Goal: Task Accomplishment & Management: Manage account settings

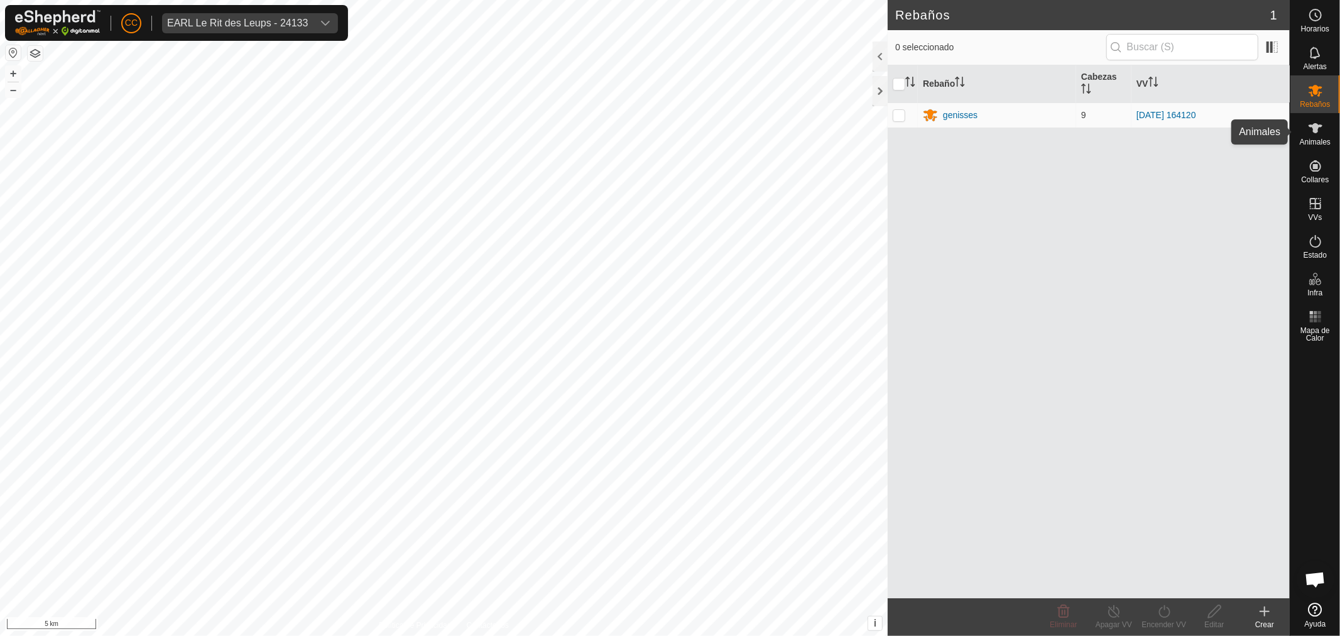
click at [1322, 135] on icon at bounding box center [1315, 128] width 15 height 15
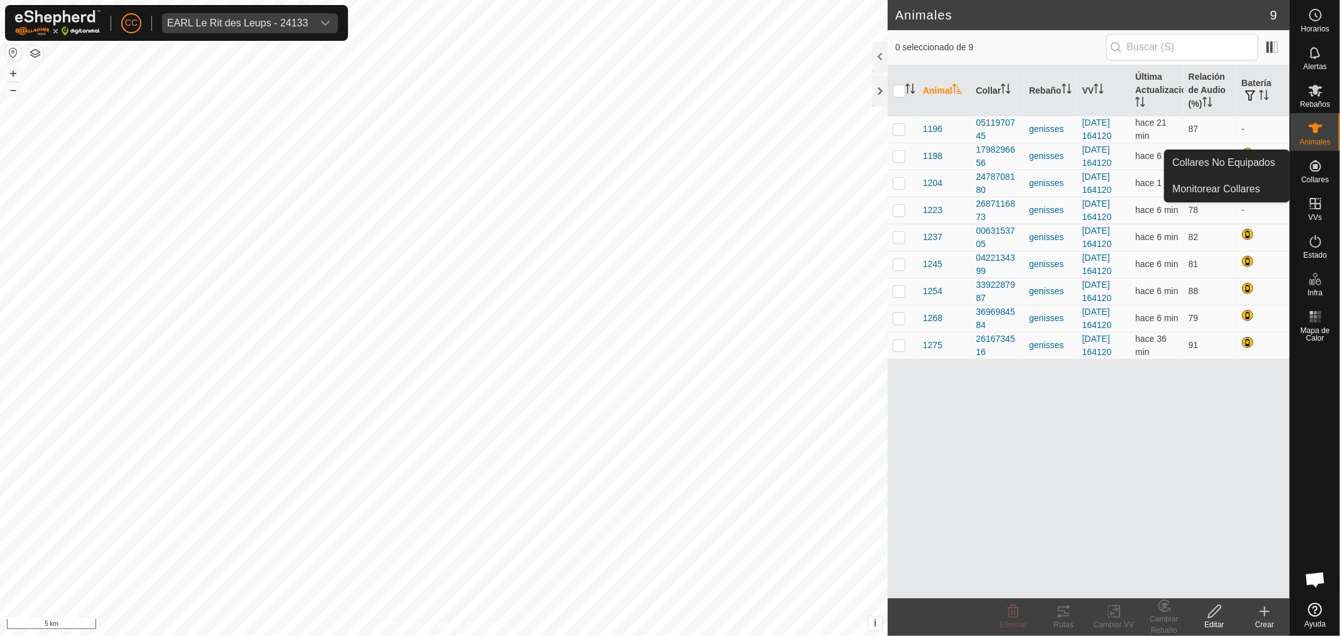
click at [1305, 172] on es-neckbands-svg-icon at bounding box center [1315, 166] width 23 height 20
click at [1258, 168] on link "Collares No Equipados" at bounding box center [1227, 162] width 124 height 25
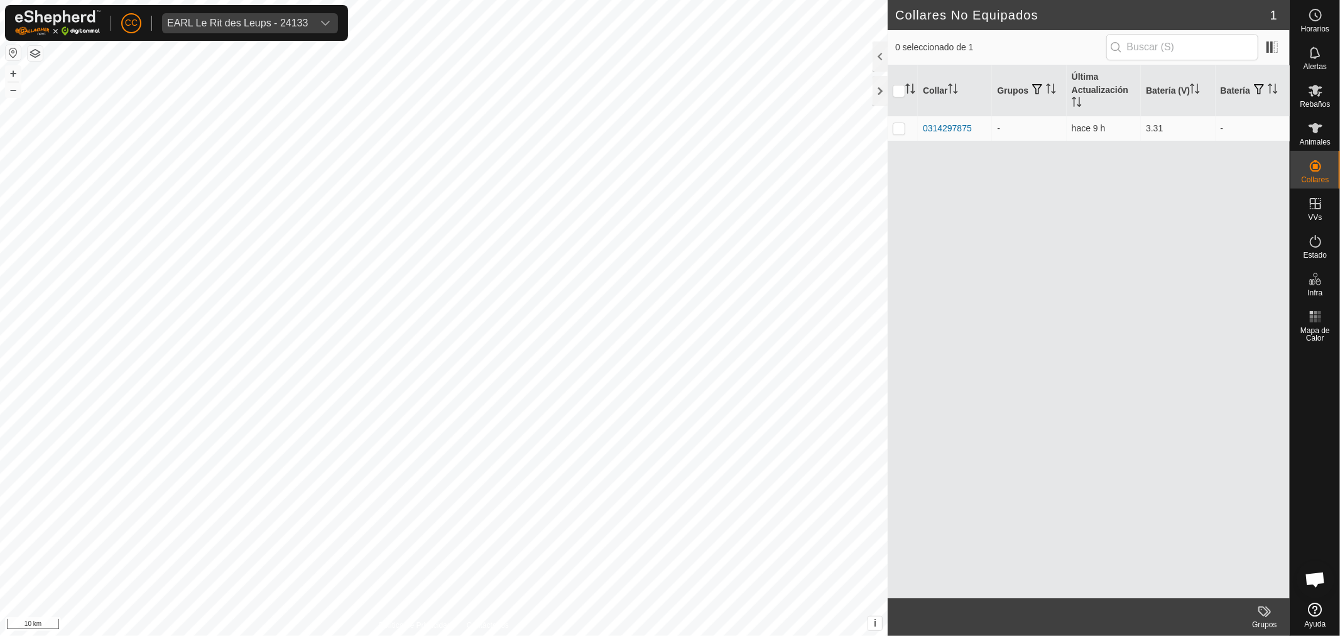
click at [13, 48] on button "button" at bounding box center [13, 52] width 15 height 15
click at [1326, 130] on es-animals-svg-icon at bounding box center [1315, 128] width 23 height 20
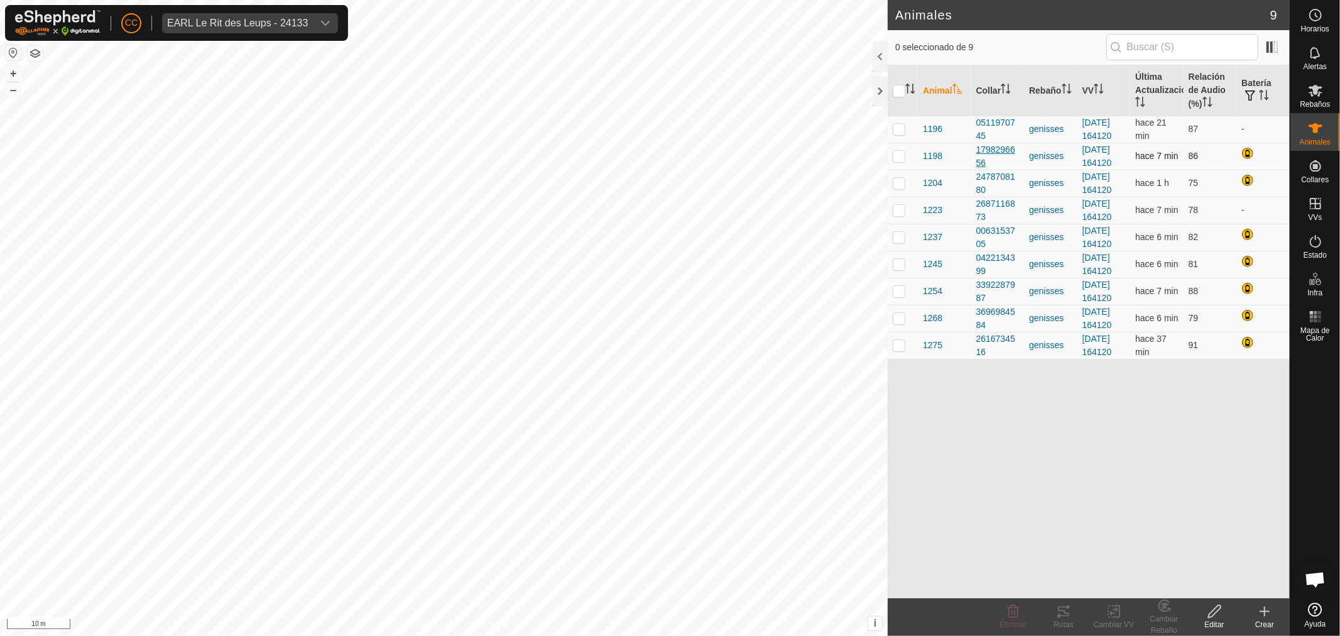
click at [996, 149] on div "1798296656" at bounding box center [997, 156] width 43 height 26
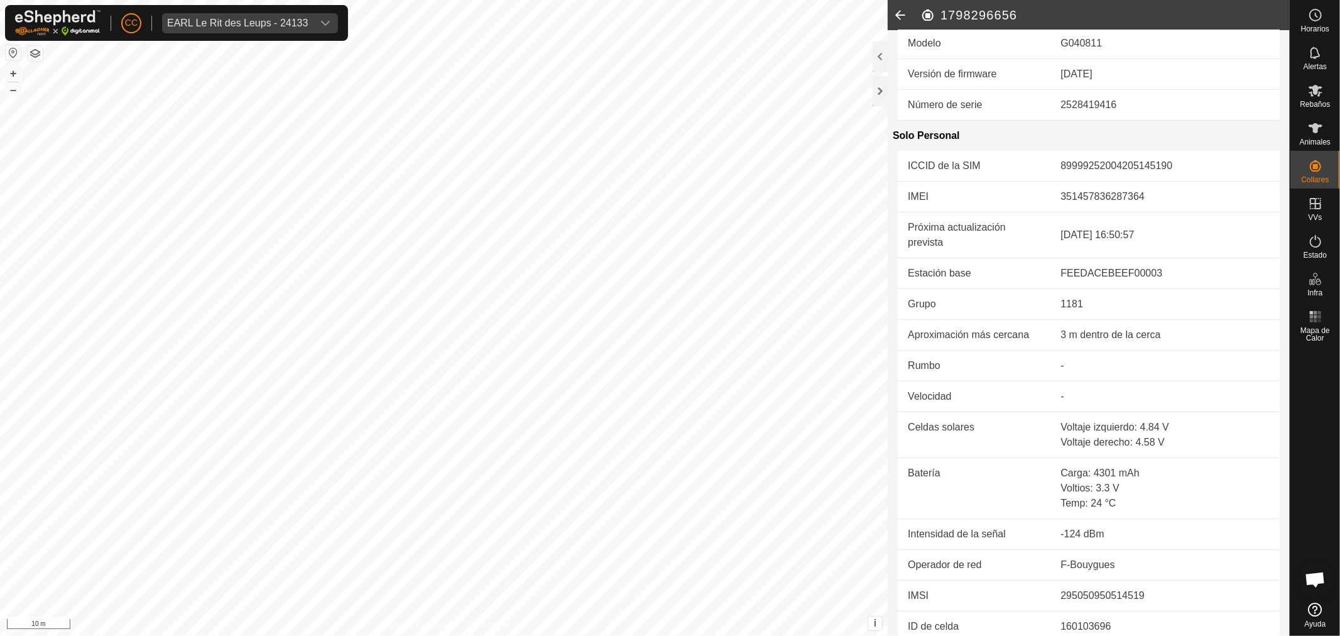
scroll to position [204, 0]
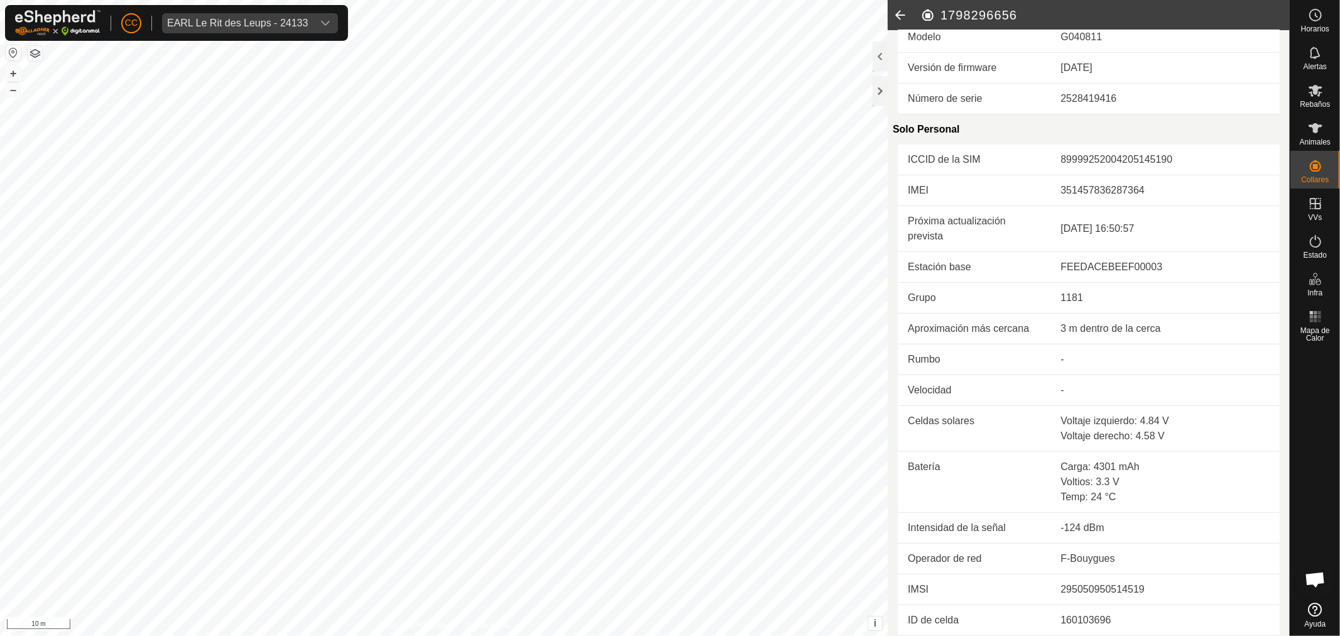
click at [902, 15] on icon at bounding box center [900, 15] width 25 height 30
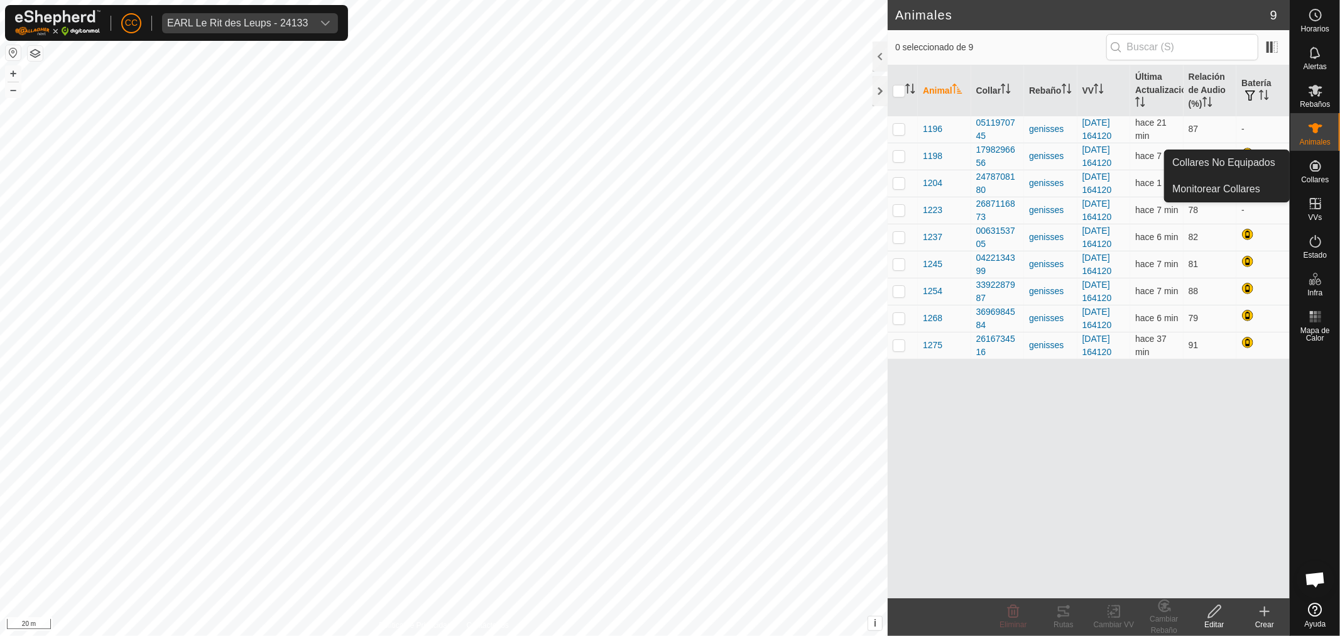
click at [1318, 174] on es-neckbands-svg-icon at bounding box center [1315, 166] width 23 height 20
click at [1207, 166] on link "Collares No Equipados" at bounding box center [1227, 162] width 124 height 25
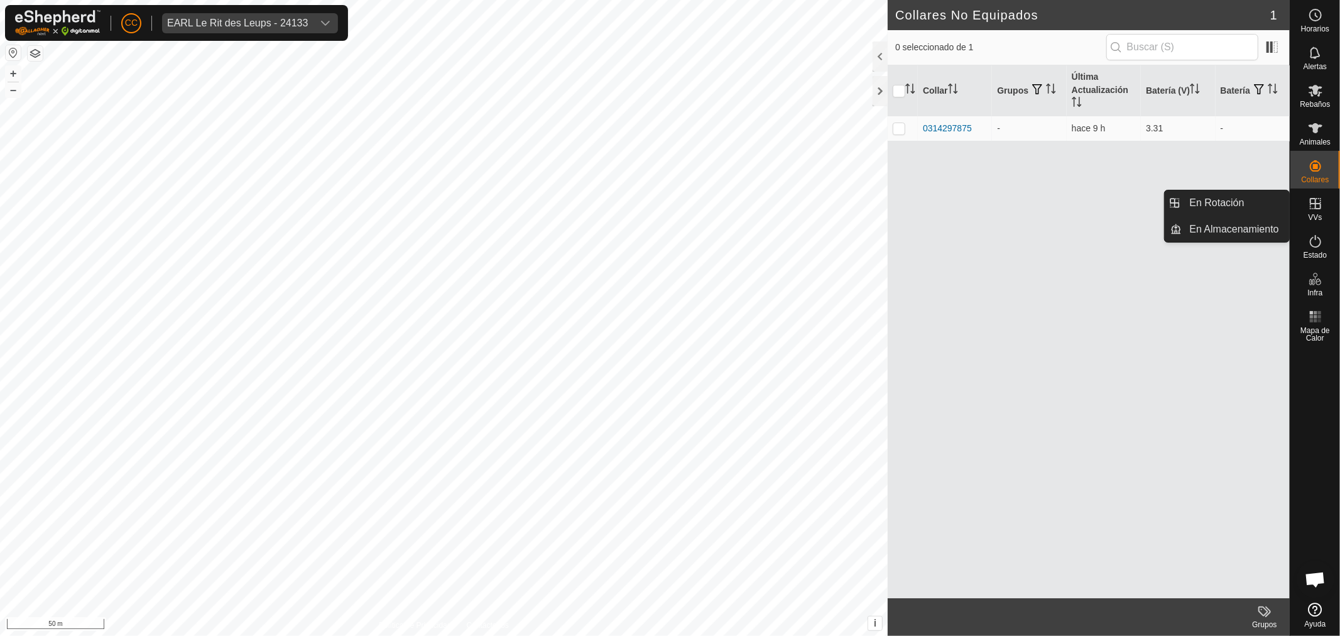
click at [1317, 209] on icon at bounding box center [1315, 203] width 11 height 11
click at [1232, 207] on link "En Rotación" at bounding box center [1235, 202] width 107 height 25
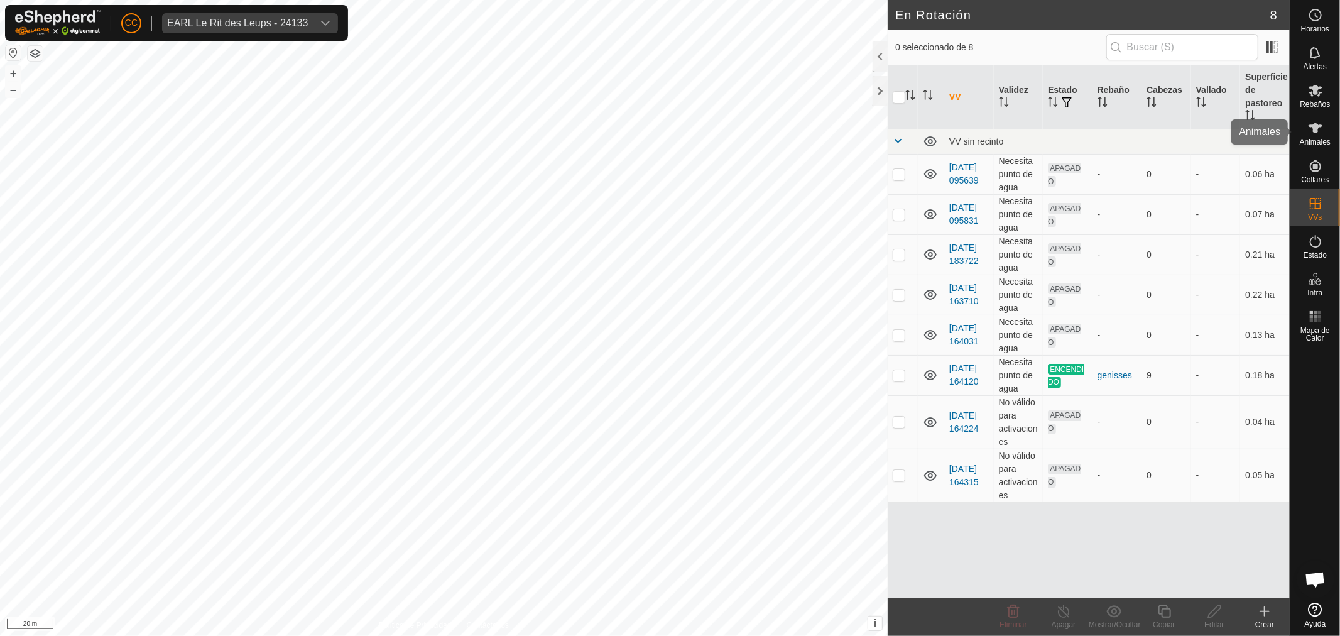
click at [1317, 126] on icon at bounding box center [1315, 128] width 14 height 10
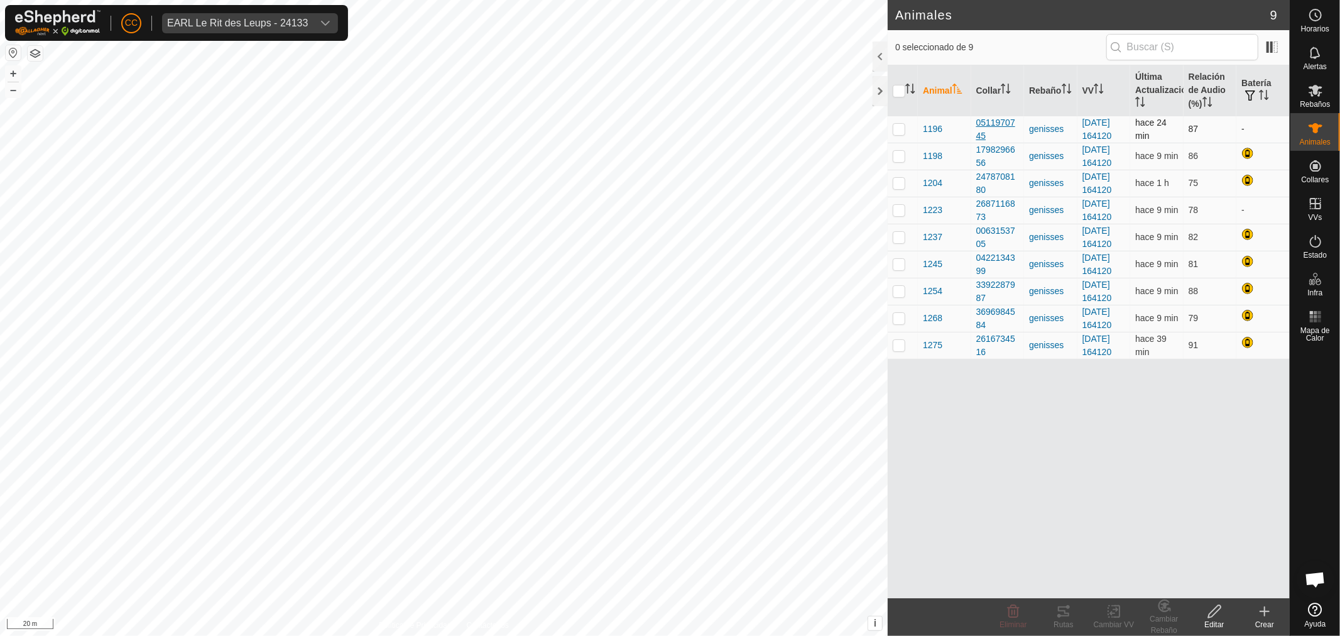
click at [995, 123] on div "0511970745" at bounding box center [997, 129] width 43 height 26
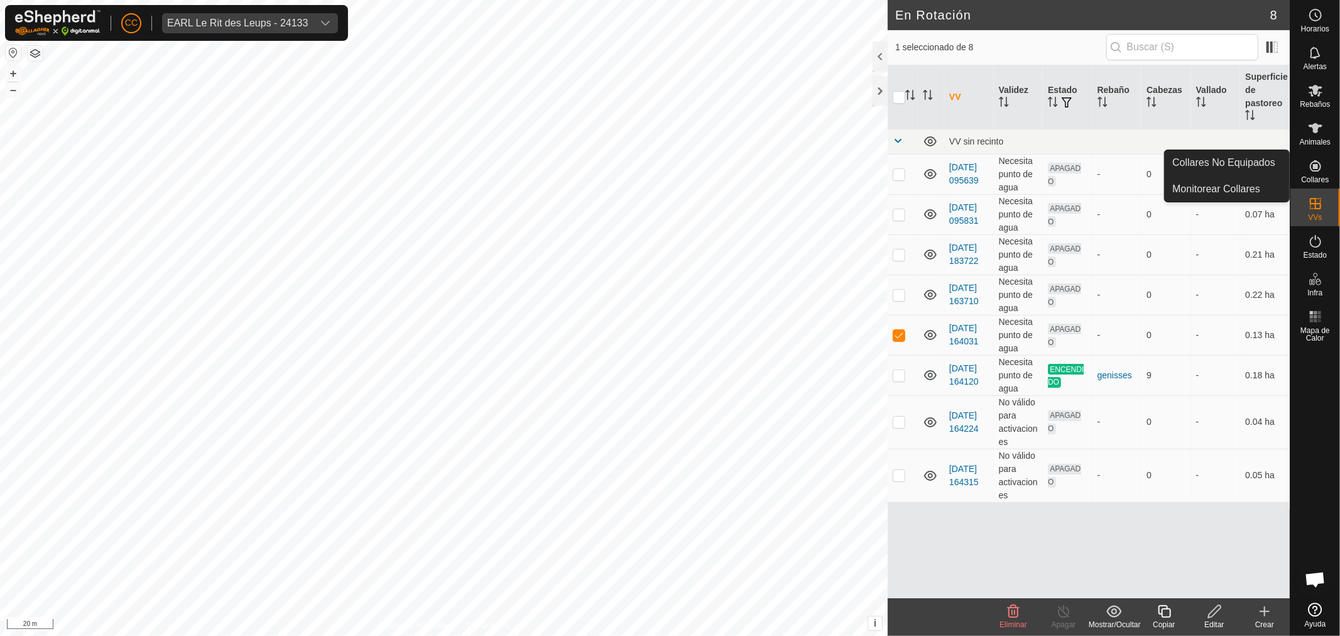
click at [1316, 173] on es-neckbands-svg-icon at bounding box center [1315, 166] width 23 height 20
click at [1230, 163] on link "Collares No Equipados" at bounding box center [1227, 162] width 124 height 25
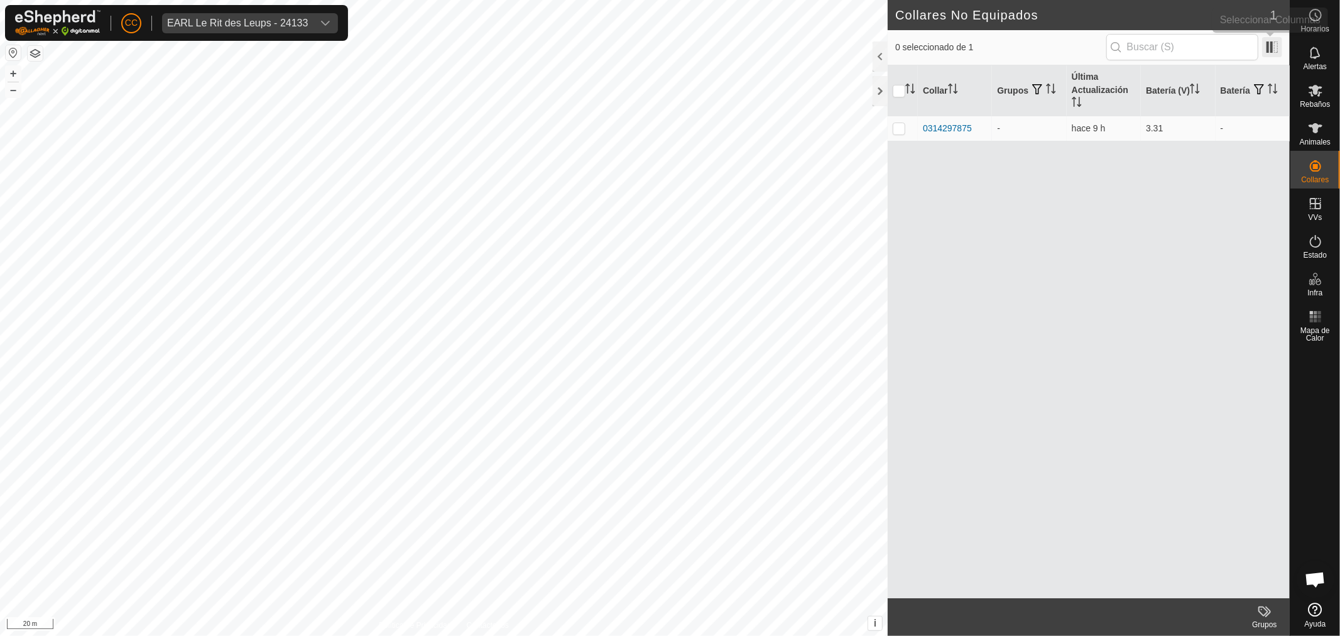
click at [1278, 45] on span at bounding box center [1272, 47] width 20 height 20
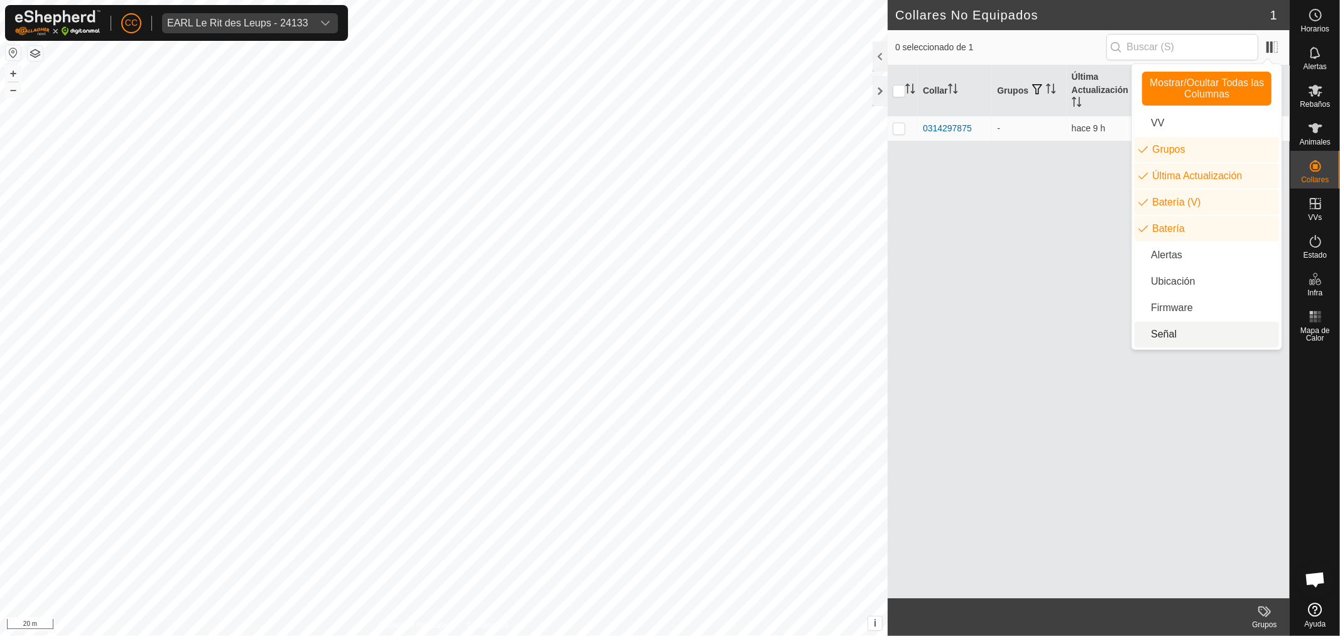
click at [1158, 331] on li "Señal" at bounding box center [1206, 334] width 144 height 25
drag, startPoint x: 975, startPoint y: 231, endPoint x: 1225, endPoint y: 166, distance: 258.1
click at [975, 229] on div "Collar Grupos Última Actualización Batería (V) Batería Señal 0314297875 - hace …" at bounding box center [1089, 331] width 402 height 533
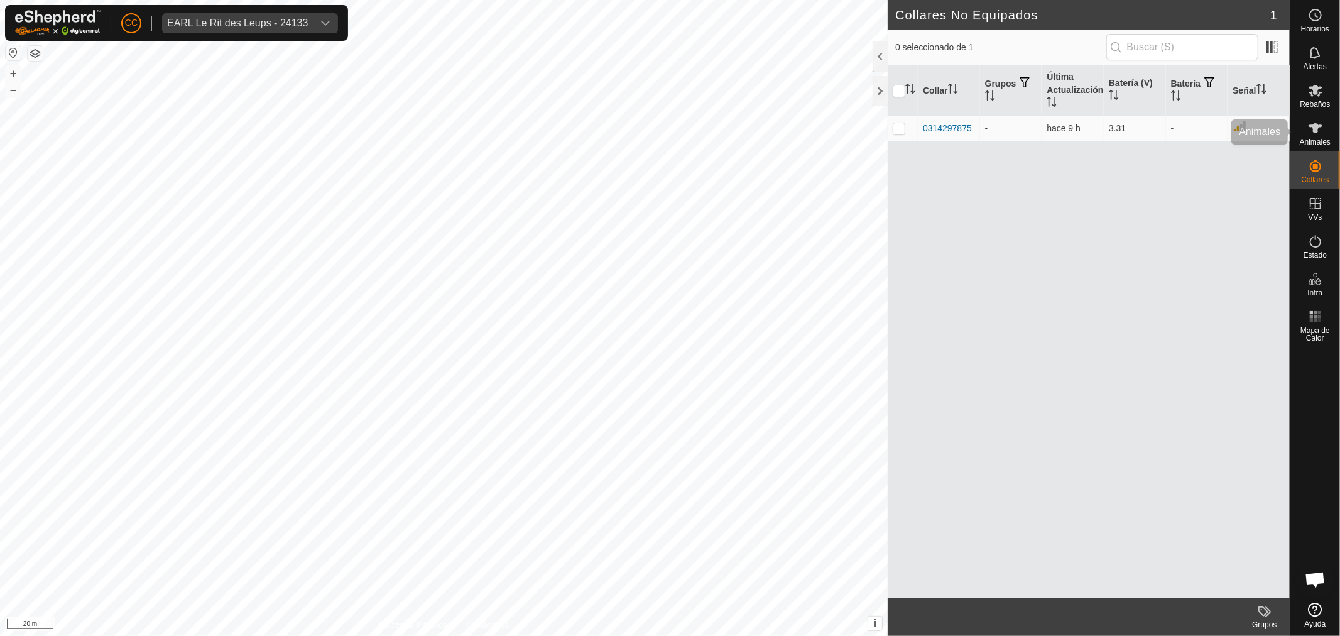
click at [1308, 132] on icon at bounding box center [1315, 128] width 15 height 15
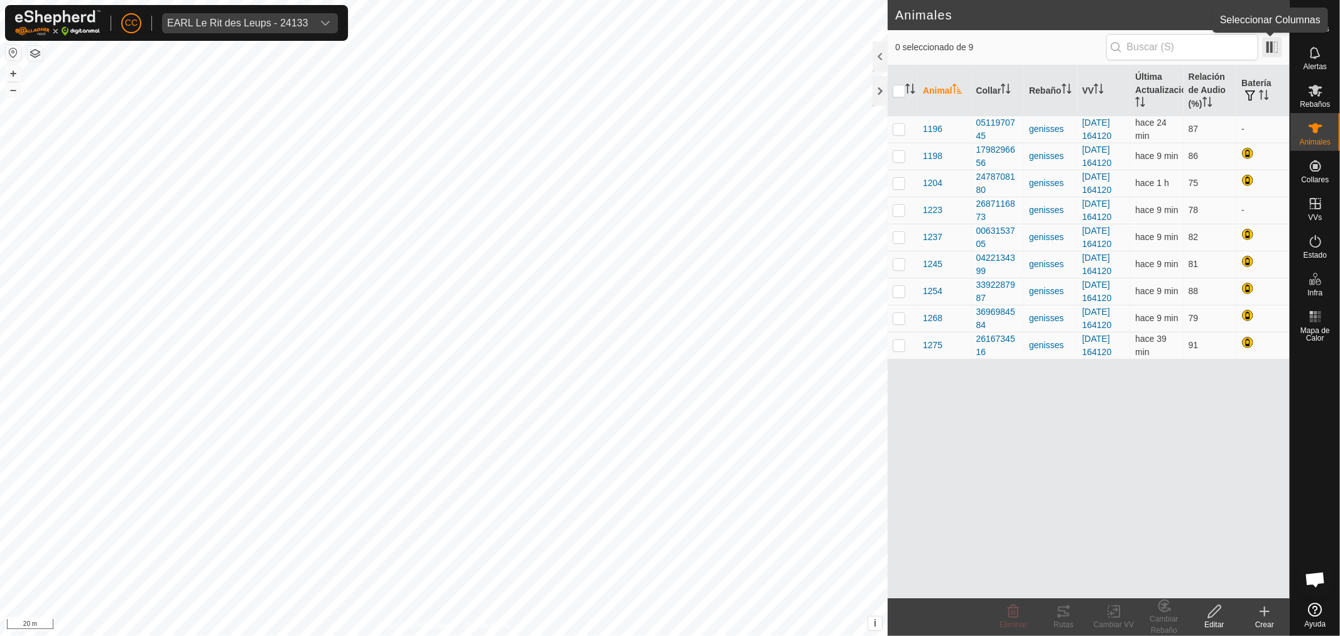
click at [1276, 48] on span at bounding box center [1272, 47] width 20 height 20
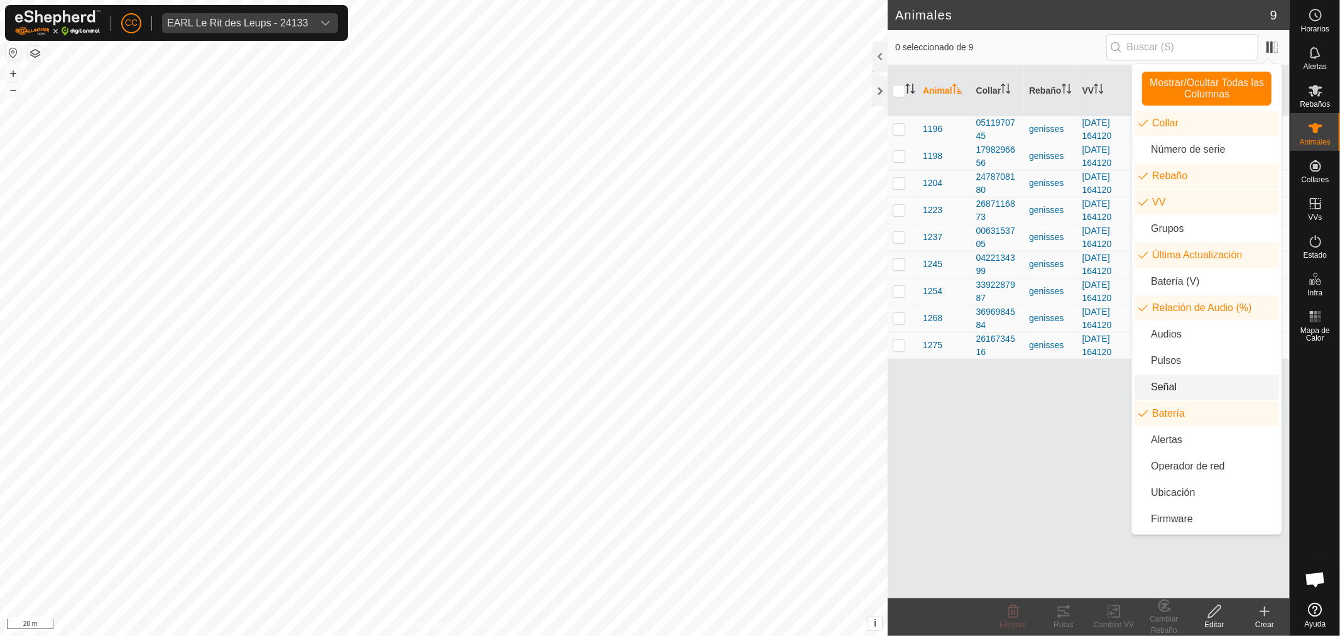
click at [1182, 389] on li "Señal" at bounding box center [1206, 386] width 144 height 25
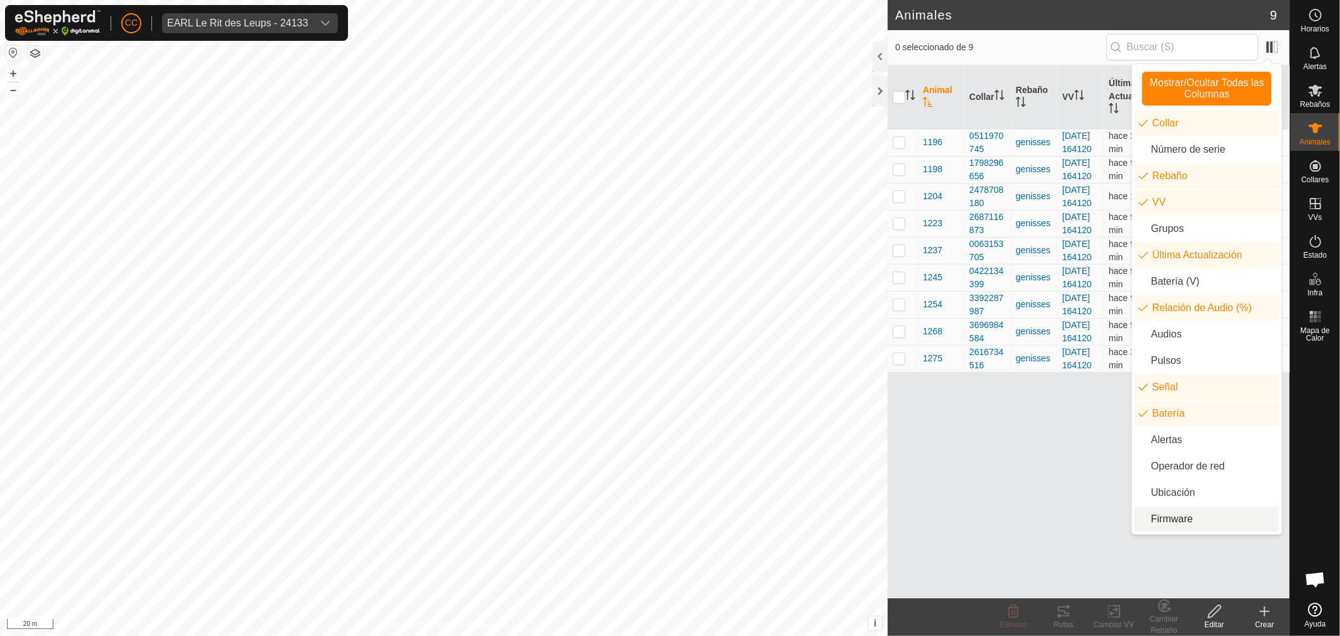
click at [1048, 529] on div "Animal Collar Rebaño VV Última Actualización Relación de Audio (%) Señal Baterí…" at bounding box center [1089, 331] width 402 height 533
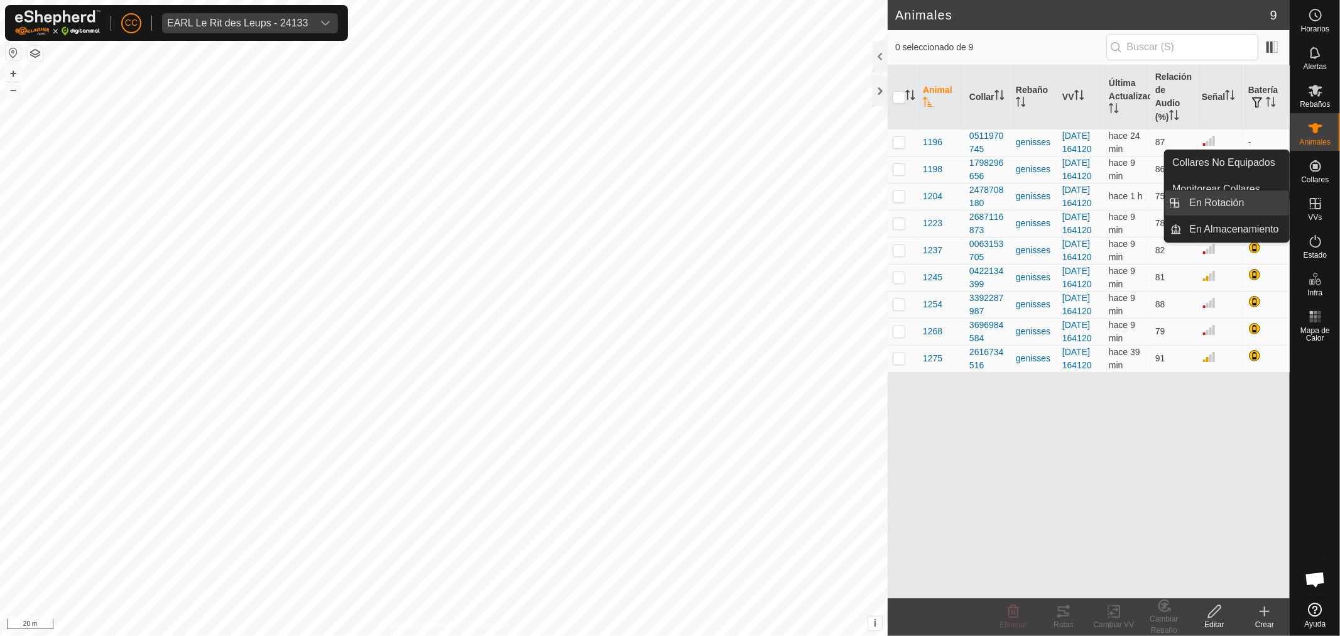
click at [1247, 197] on link "En Rotación" at bounding box center [1235, 202] width 107 height 25
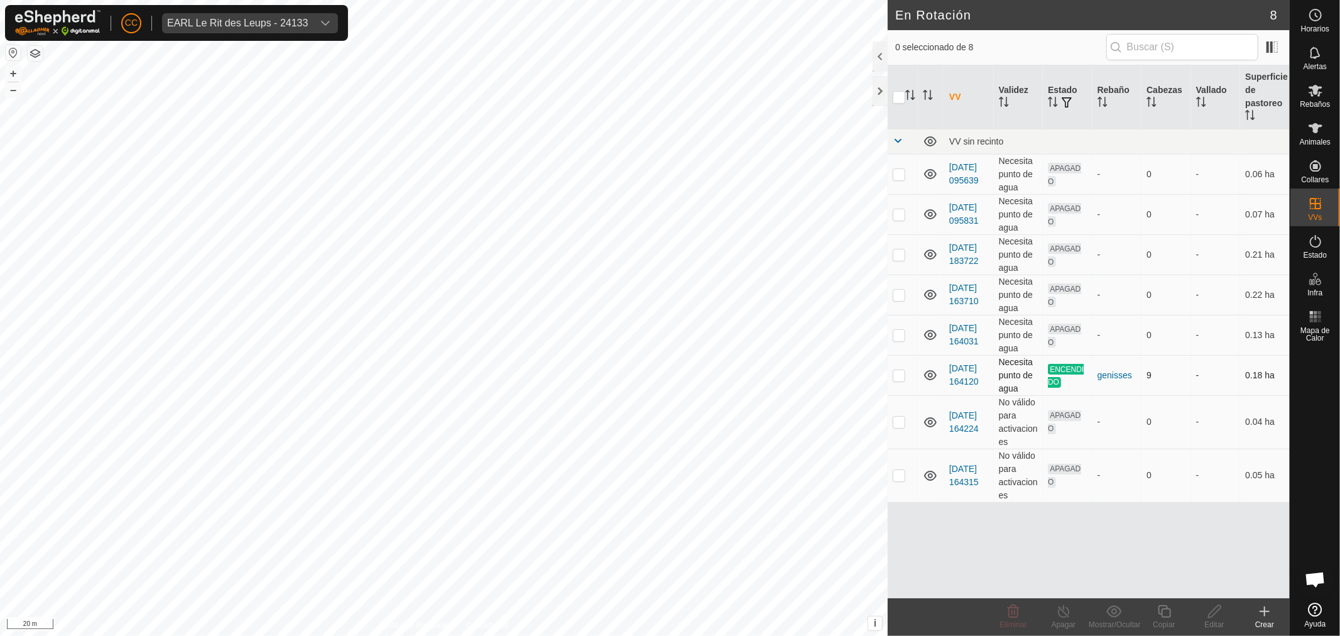
checkbox input "true"
click at [964, 464] on link "[DATE] 164315" at bounding box center [964, 475] width 30 height 23
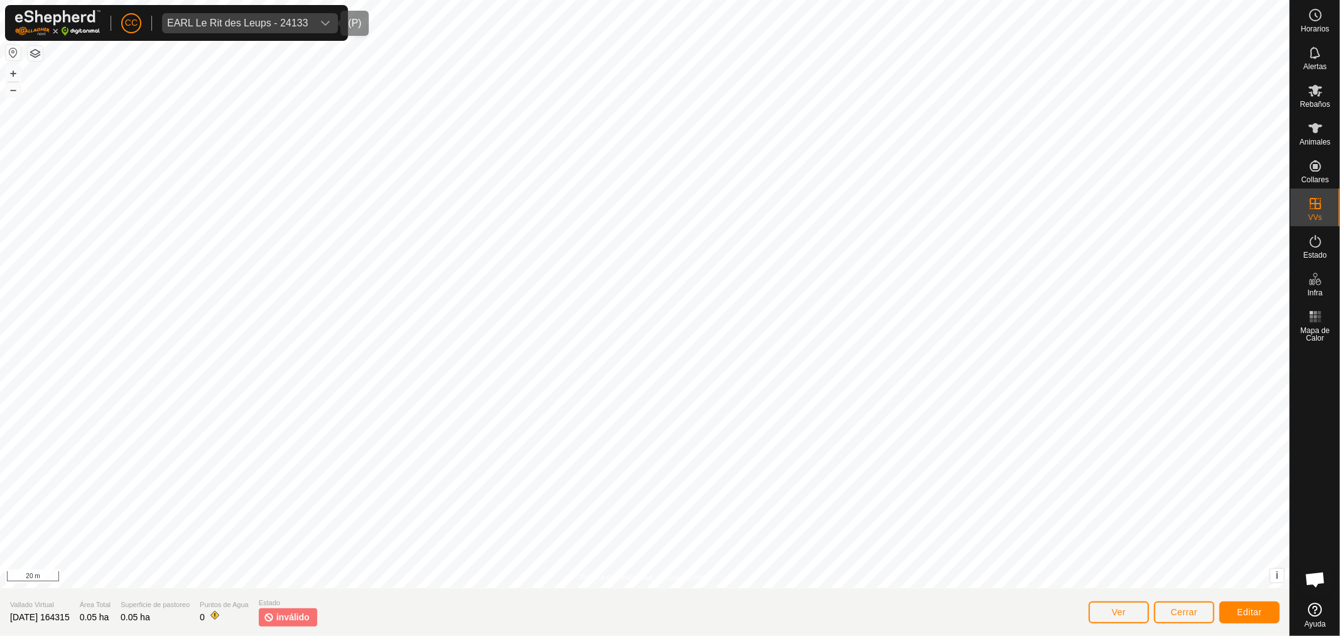
click at [212, 18] on div "EARL Le Rit des Leups - 24133" at bounding box center [237, 23] width 141 height 10
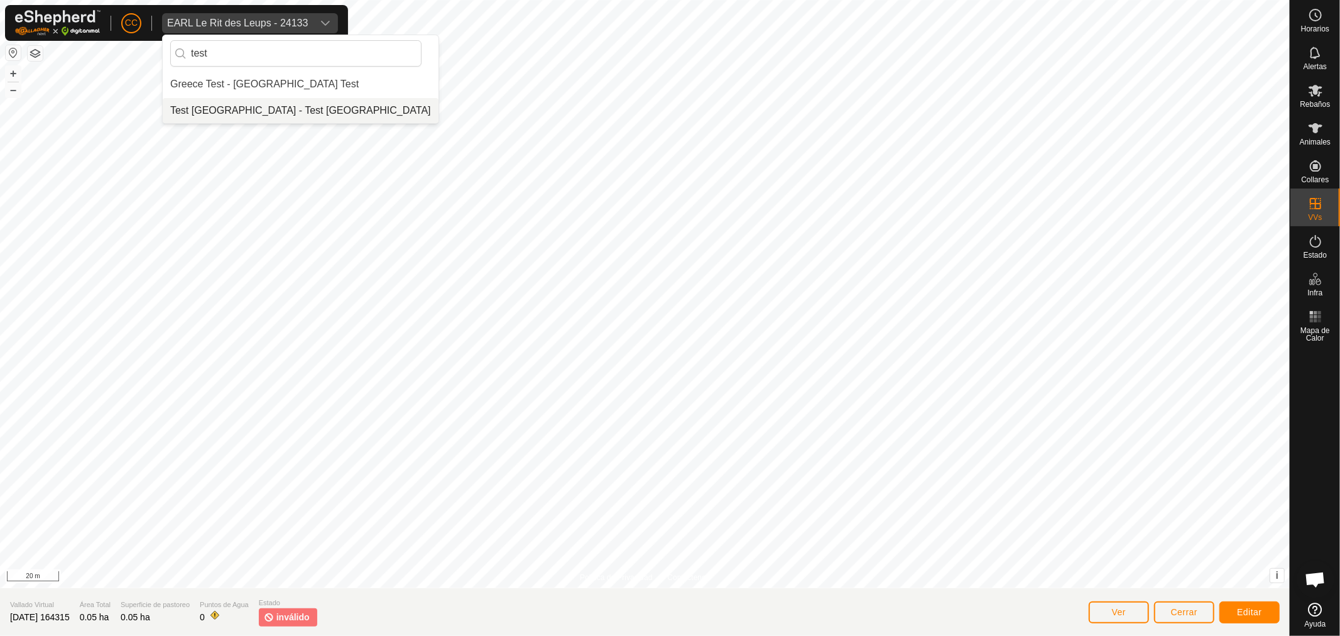
type input "test"
click at [239, 116] on li "Test [GEOGRAPHIC_DATA] - Test [GEOGRAPHIC_DATA]" at bounding box center [301, 110] width 276 height 25
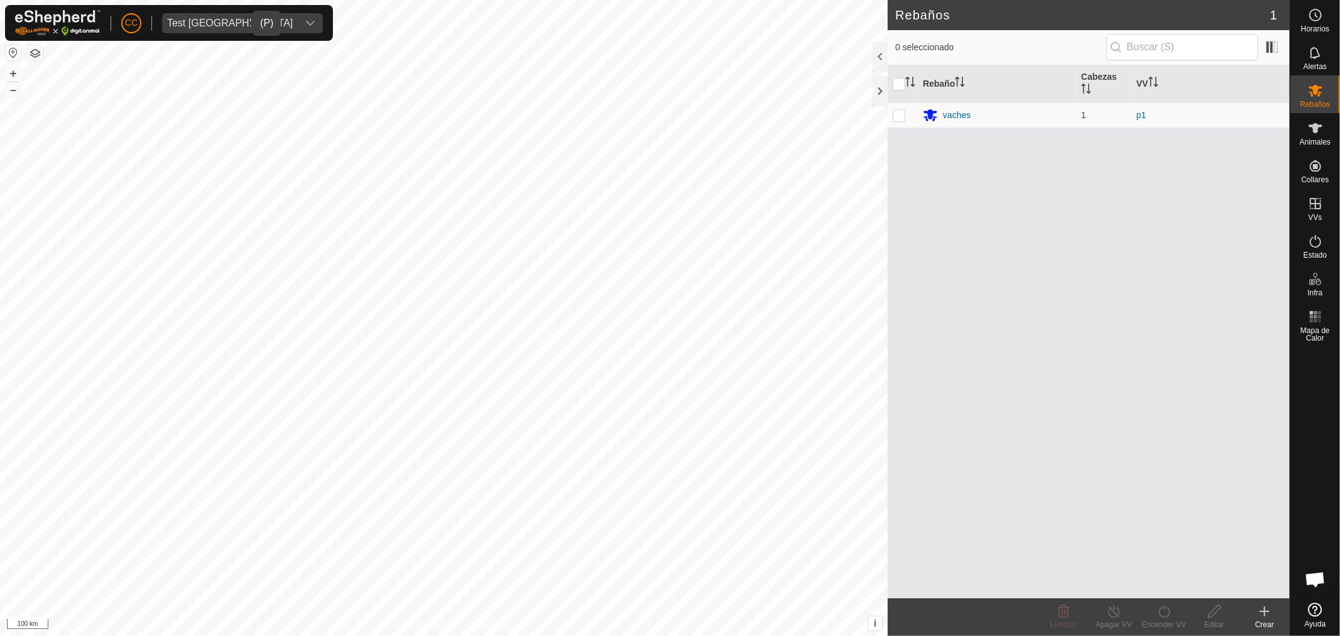
click at [204, 23] on div "Test [GEOGRAPHIC_DATA]" at bounding box center [230, 23] width 126 height 10
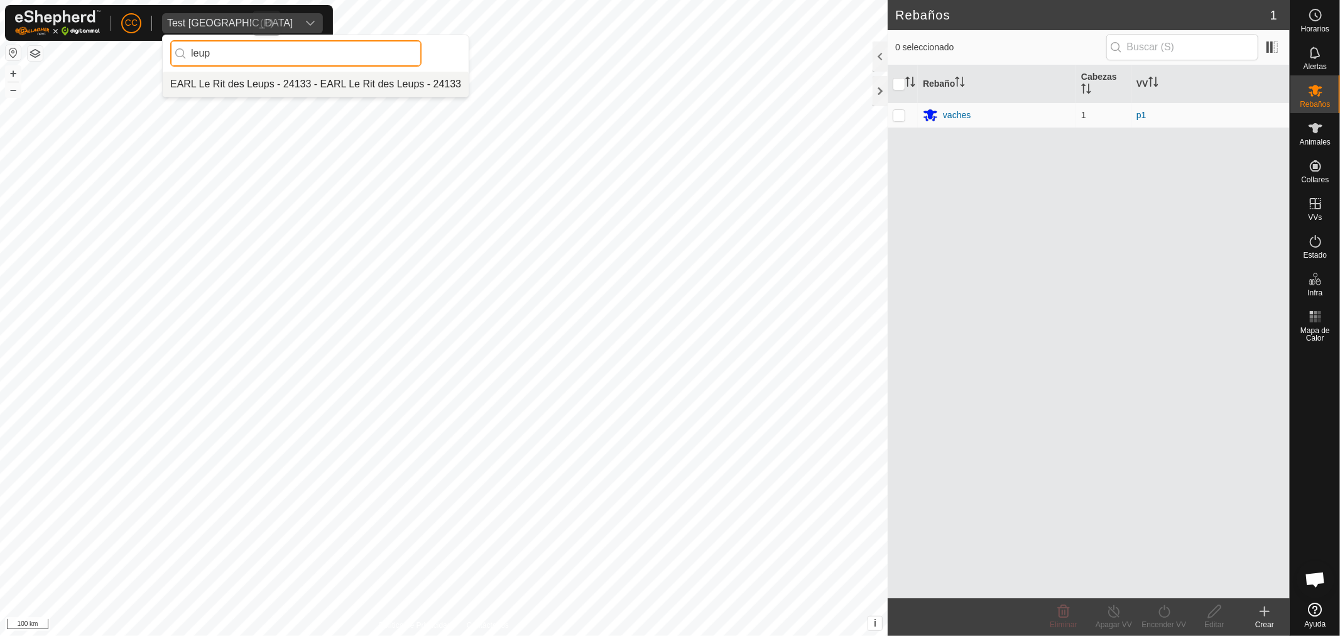
type input "leup"
click at [254, 90] on li "EARL Le Rit des Leups - 24133 - EARL Le Rit des Leups - 24133" at bounding box center [316, 84] width 306 height 25
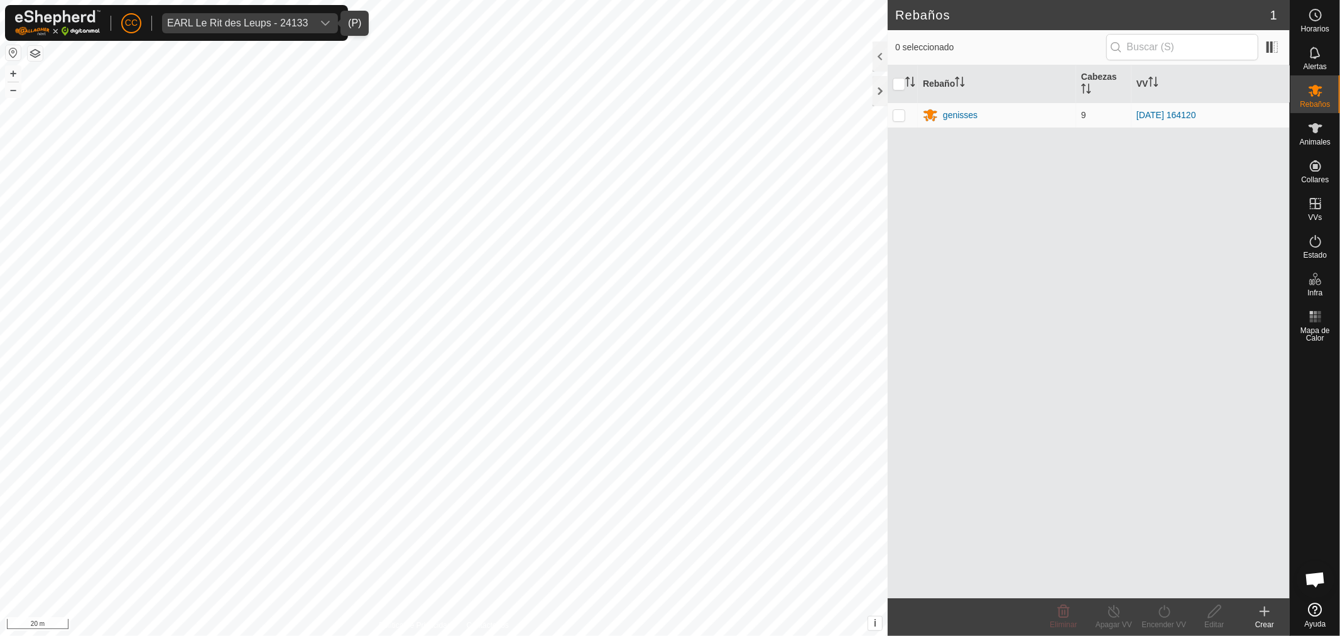
click at [241, 15] on span "EARL Le Rit des Leups - 24133" at bounding box center [237, 23] width 151 height 20
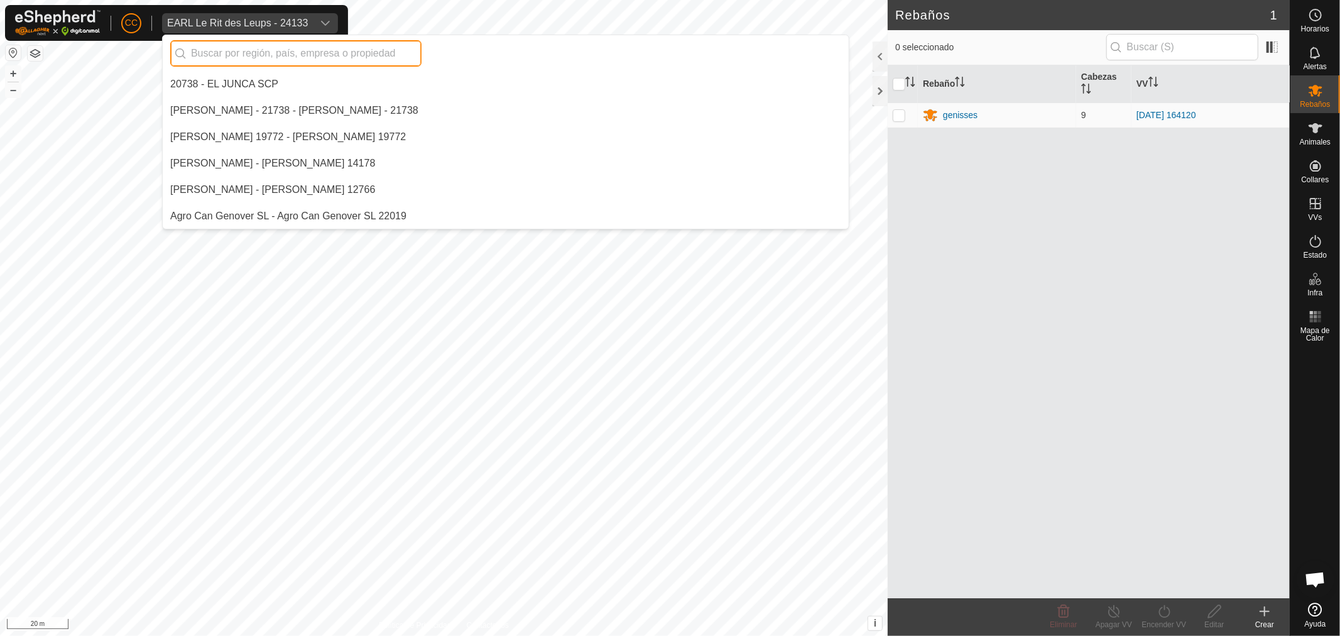
scroll to position [2558, 0]
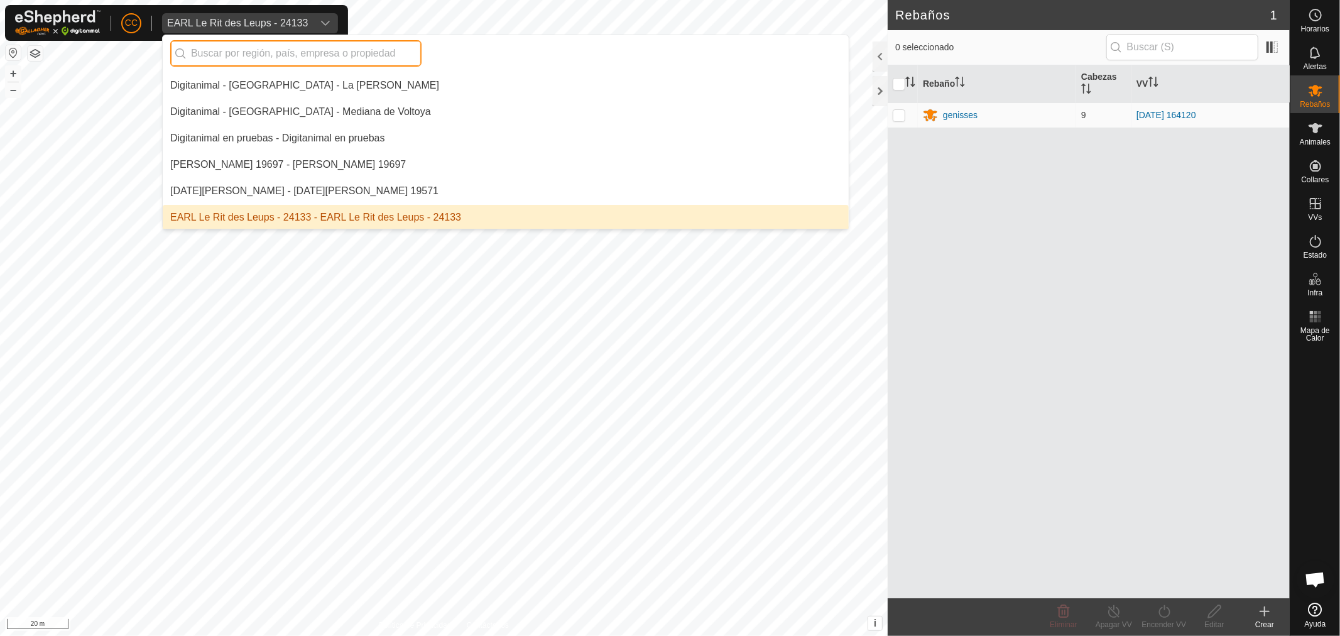
click at [250, 55] on input "text" at bounding box center [295, 53] width 251 height 26
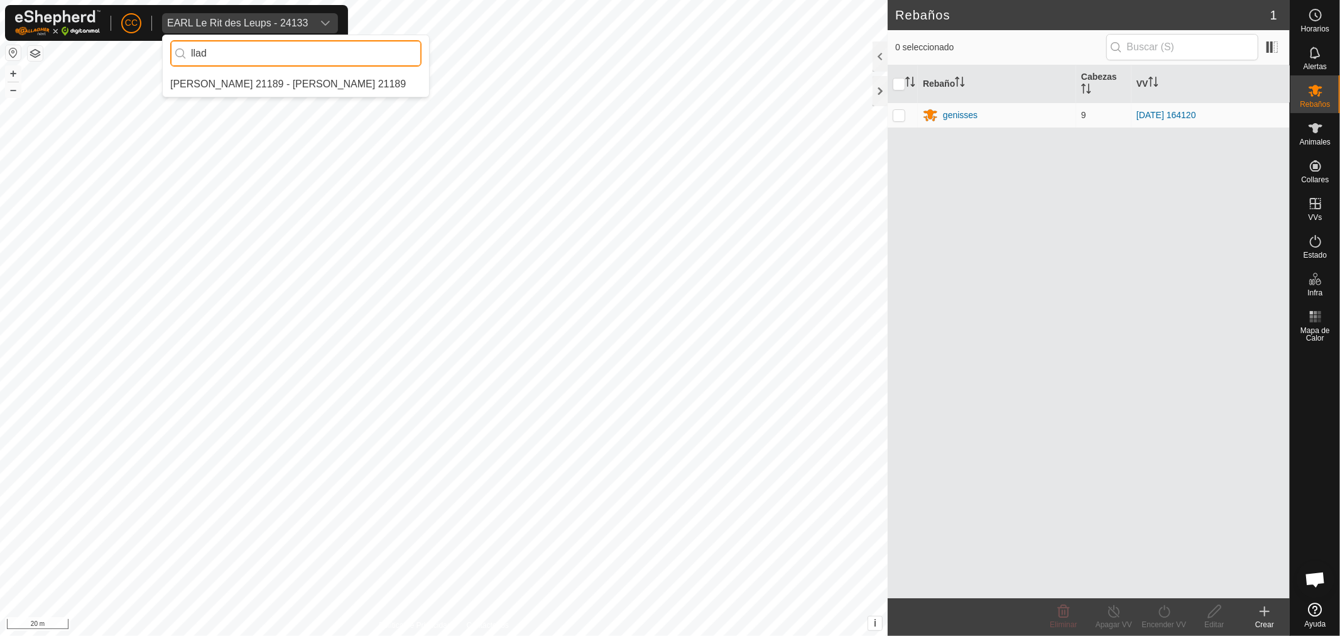
scroll to position [0, 0]
type input "llad"
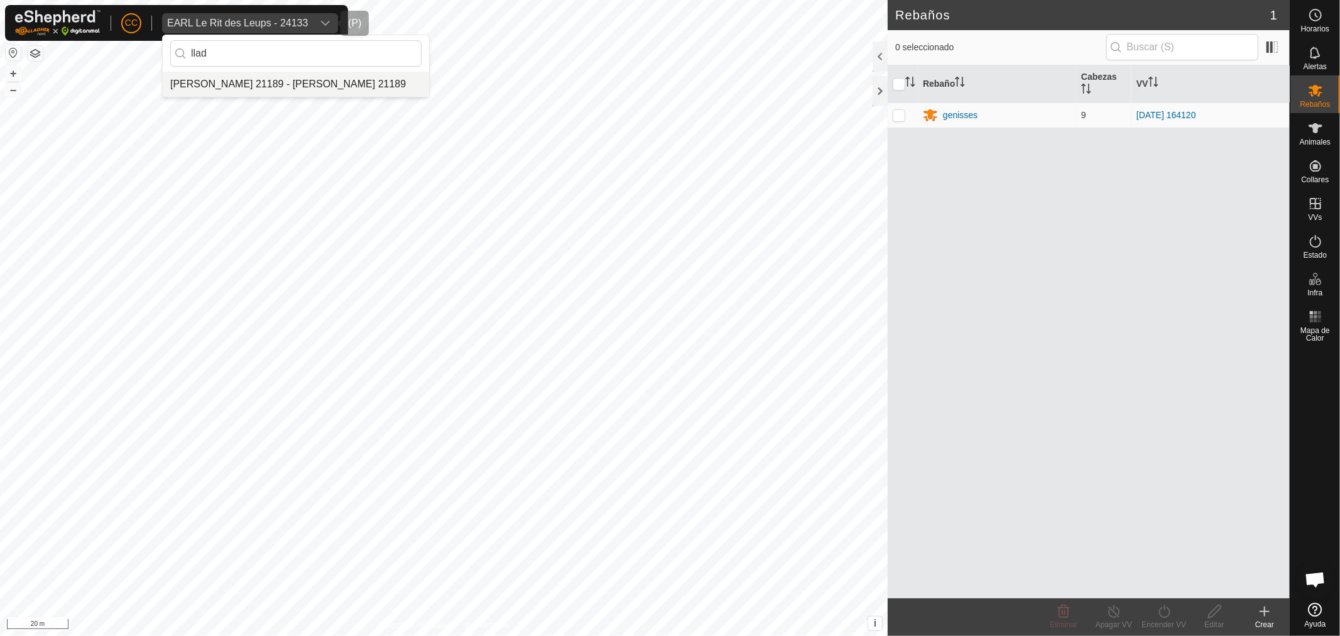
click at [280, 86] on li "[PERSON_NAME] 21189 - [PERSON_NAME] 21189" at bounding box center [296, 84] width 266 height 25
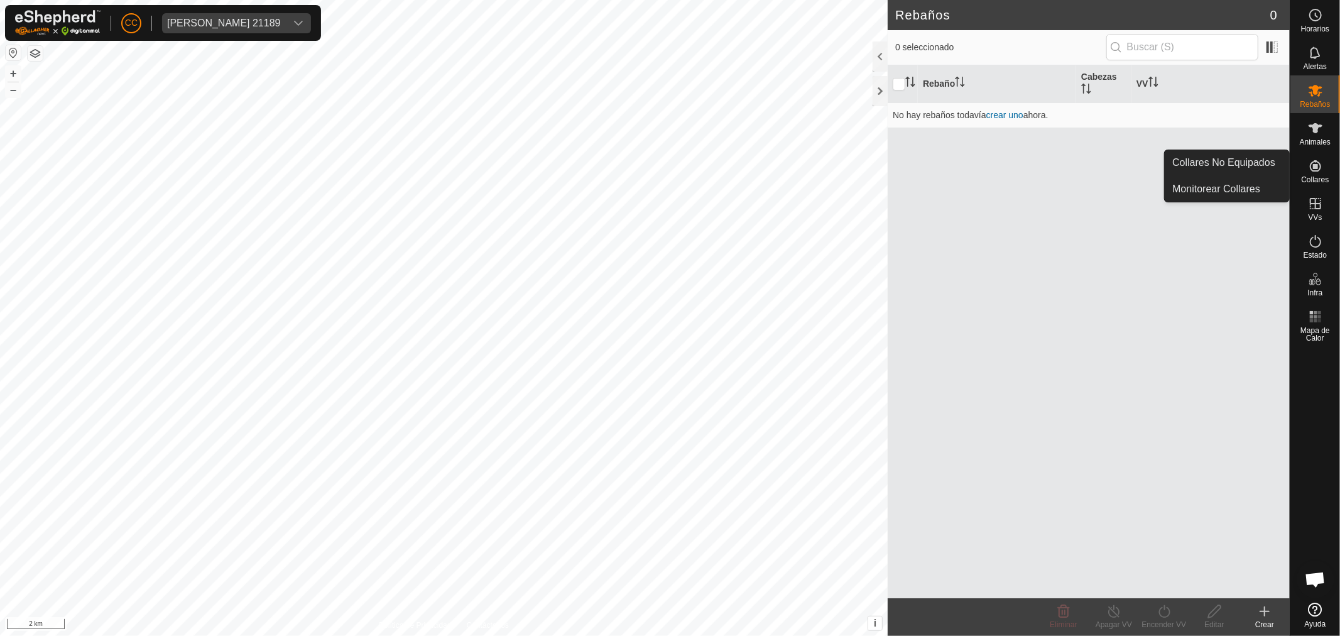
click at [1332, 160] on div "Collares" at bounding box center [1315, 170] width 50 height 38
click at [1251, 150] on link "Collares No Equipados" at bounding box center [1227, 162] width 124 height 25
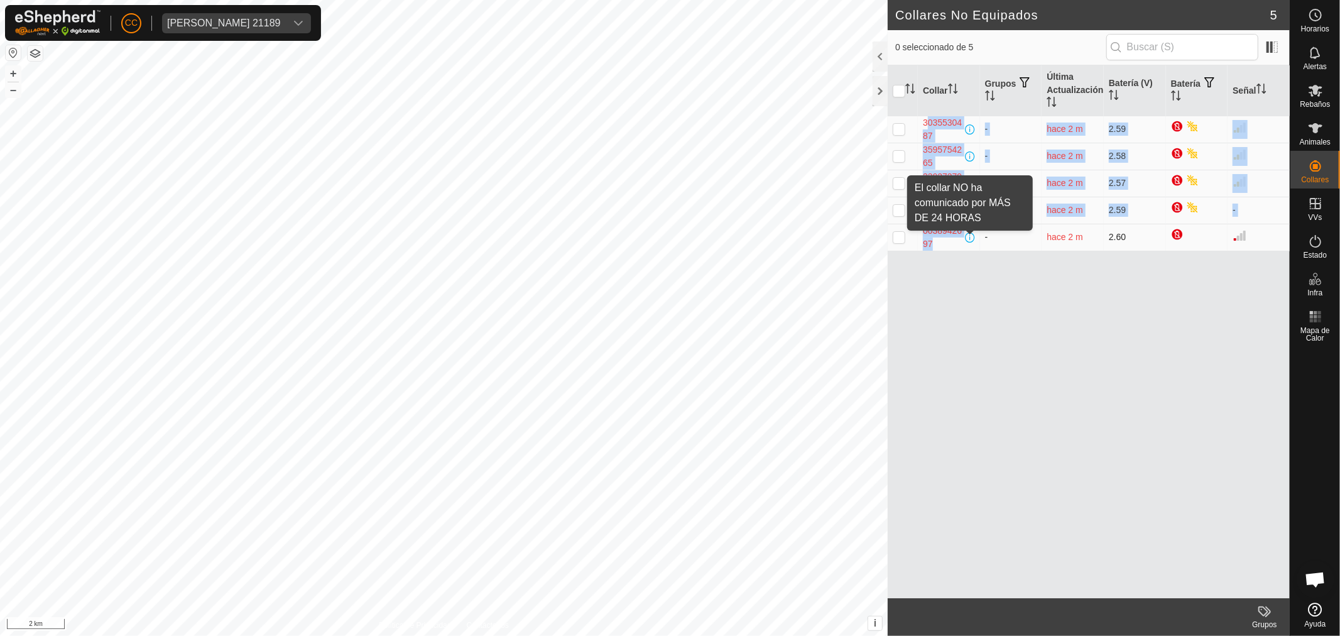
drag, startPoint x: 918, startPoint y: 121, endPoint x: 972, endPoint y: 241, distance: 131.8
click at [972, 241] on tbody "3035530487 - hace 2 m 2.59 3595754265 - hace 2 m 2.58 3302727968 - hace 2 m 2.5…" at bounding box center [1089, 183] width 402 height 135
copy tbody "3035530487 - hace 2 m 2.59 3595754265 - hace 2 m 2.58 3302727968 - hace 2 m 2.5…"
click at [272, 19] on div "[PERSON_NAME] 21189" at bounding box center [224, 23] width 114 height 10
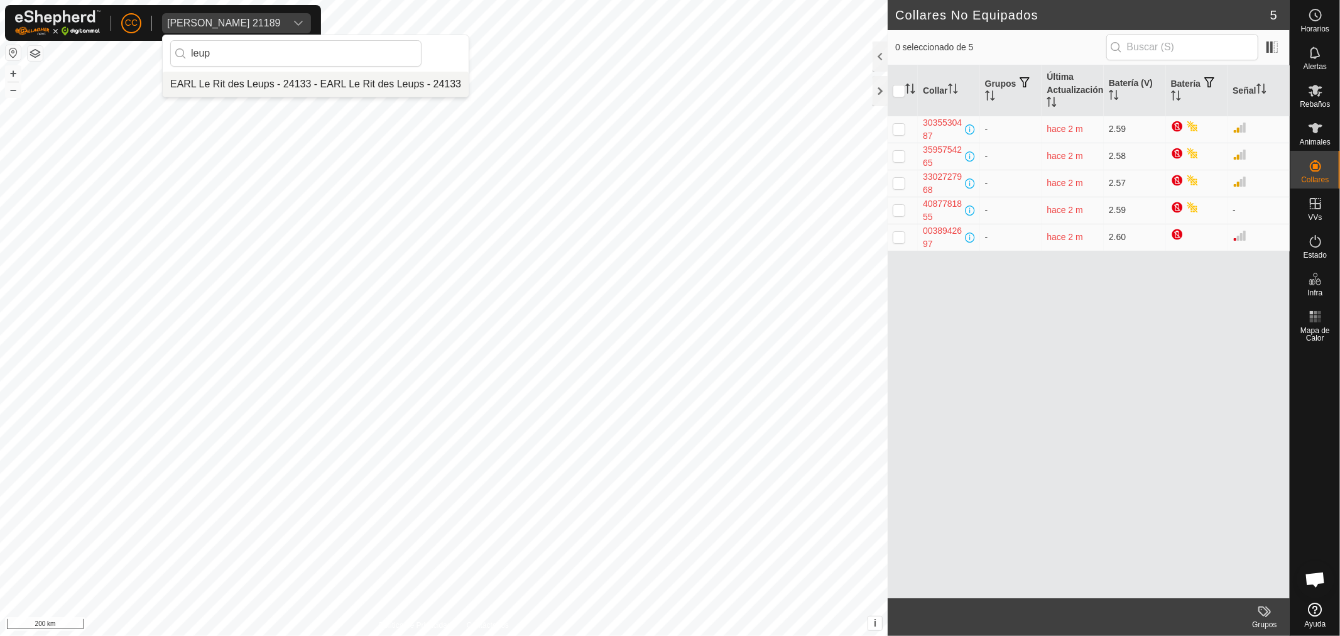
type input "leup"
click at [271, 73] on li "EARL Le Rit des Leups - 24133 - EARL Le Rit des Leups - 24133" at bounding box center [316, 84] width 306 height 25
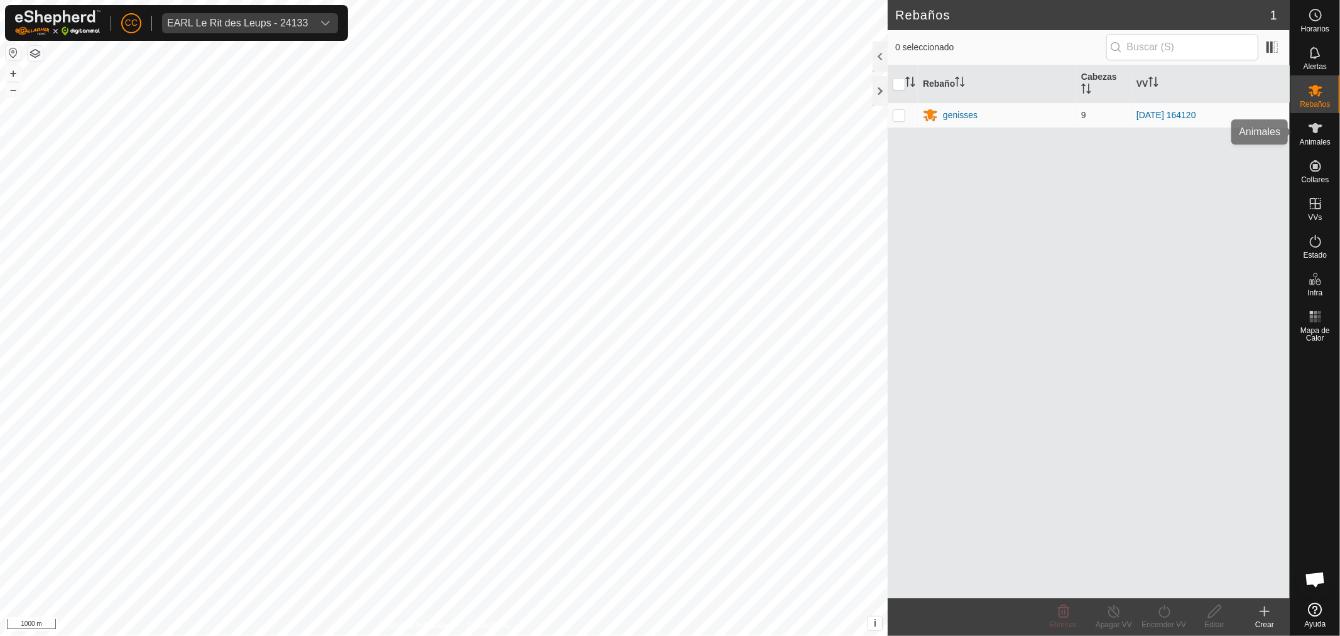
click at [1310, 130] on icon at bounding box center [1315, 128] width 15 height 15
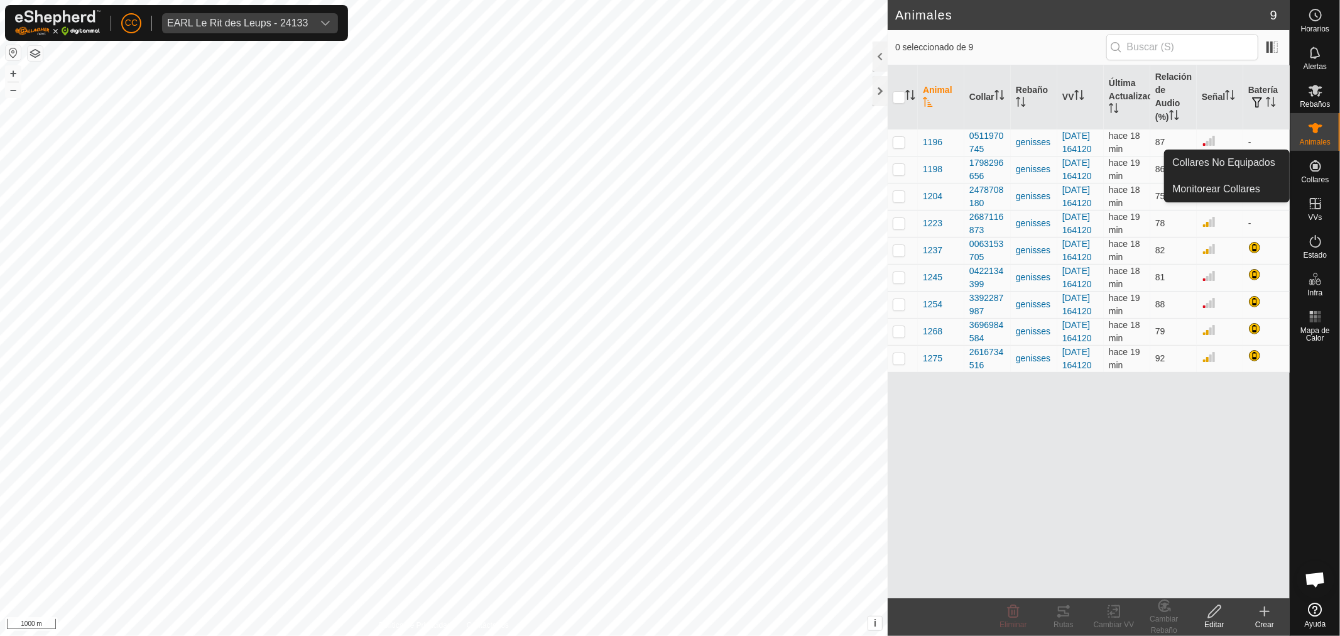
click at [1302, 173] on div "Collares" at bounding box center [1315, 170] width 50 height 38
click at [1308, 141] on span "Animales" at bounding box center [1315, 142] width 31 height 8
click at [982, 136] on div "0511970745" at bounding box center [987, 142] width 36 height 26
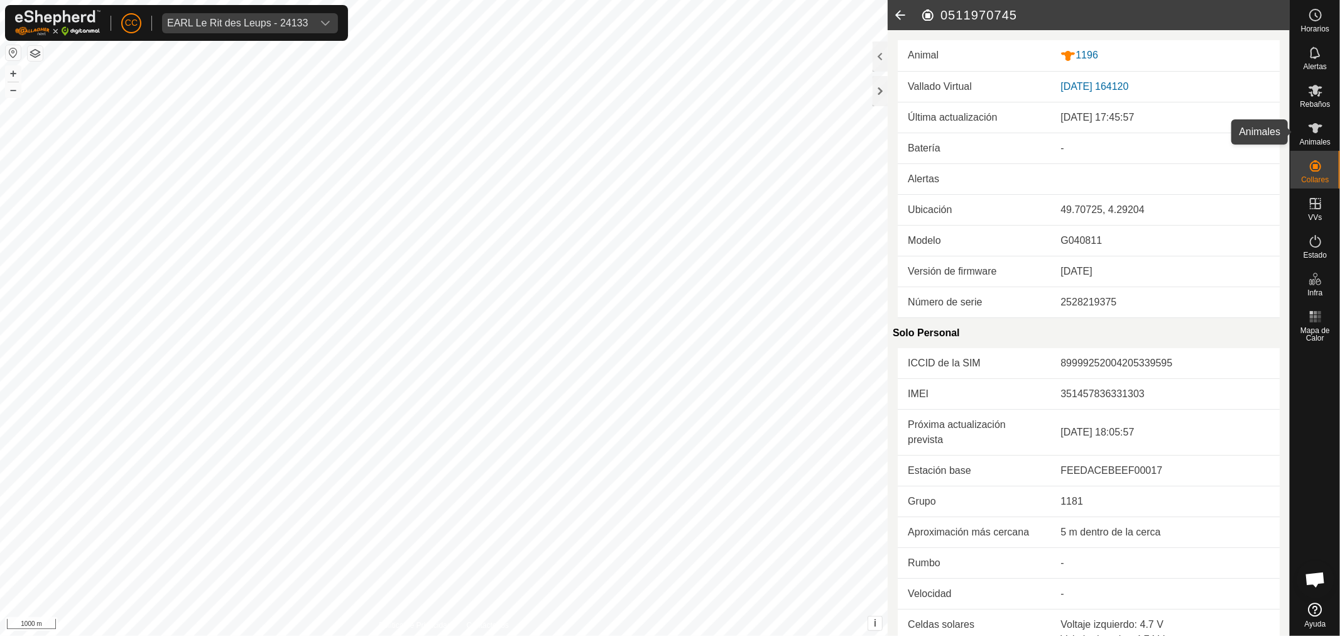
click at [1328, 123] on div "Animales" at bounding box center [1315, 132] width 50 height 38
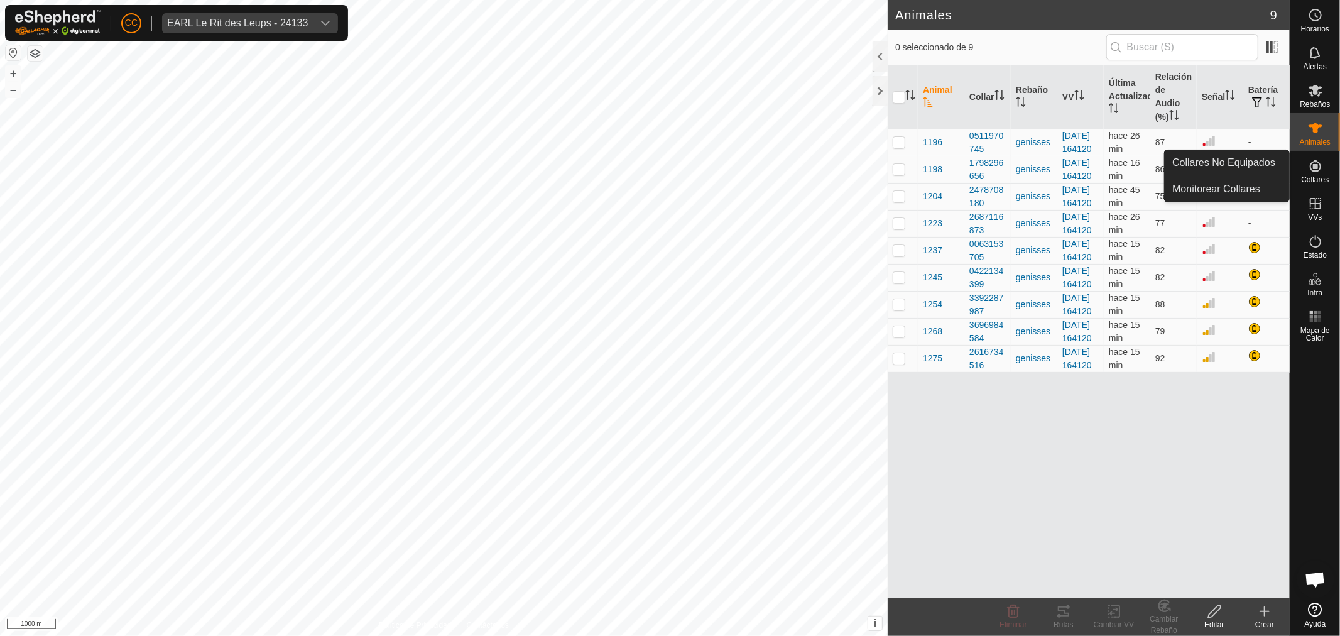
click at [1315, 170] on icon at bounding box center [1315, 165] width 15 height 15
click at [1269, 168] on link "Collares No Equipados" at bounding box center [1227, 162] width 124 height 25
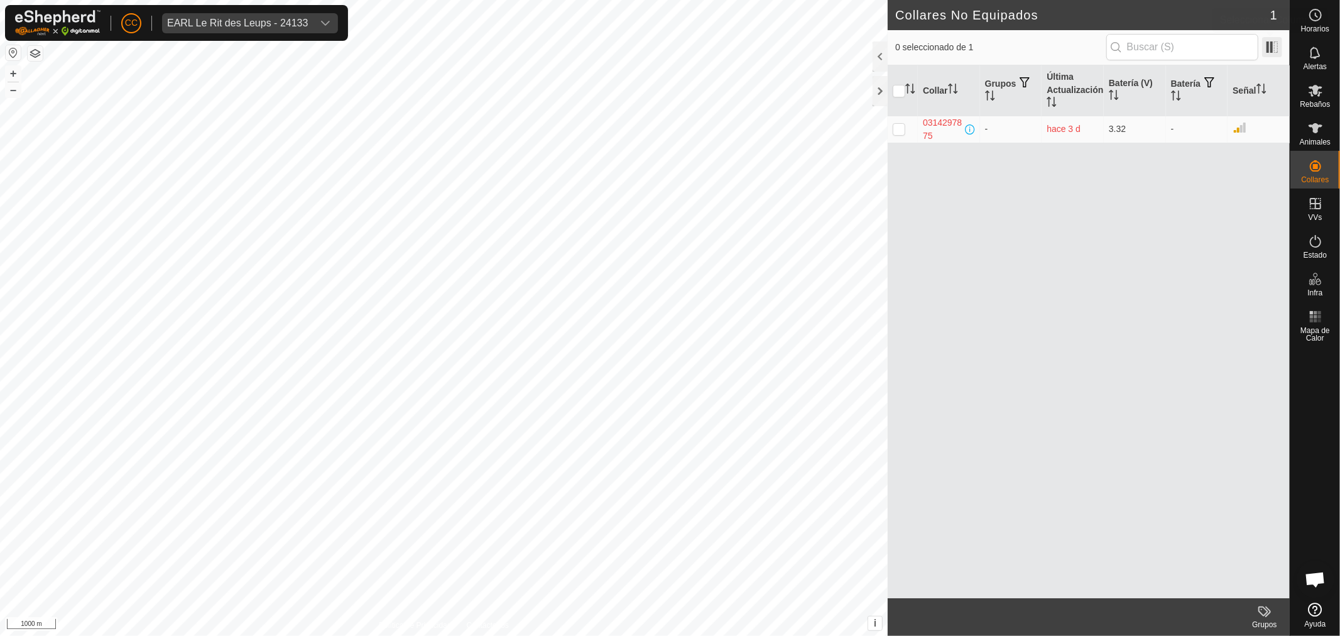
click at [1277, 48] on span at bounding box center [1272, 47] width 20 height 20
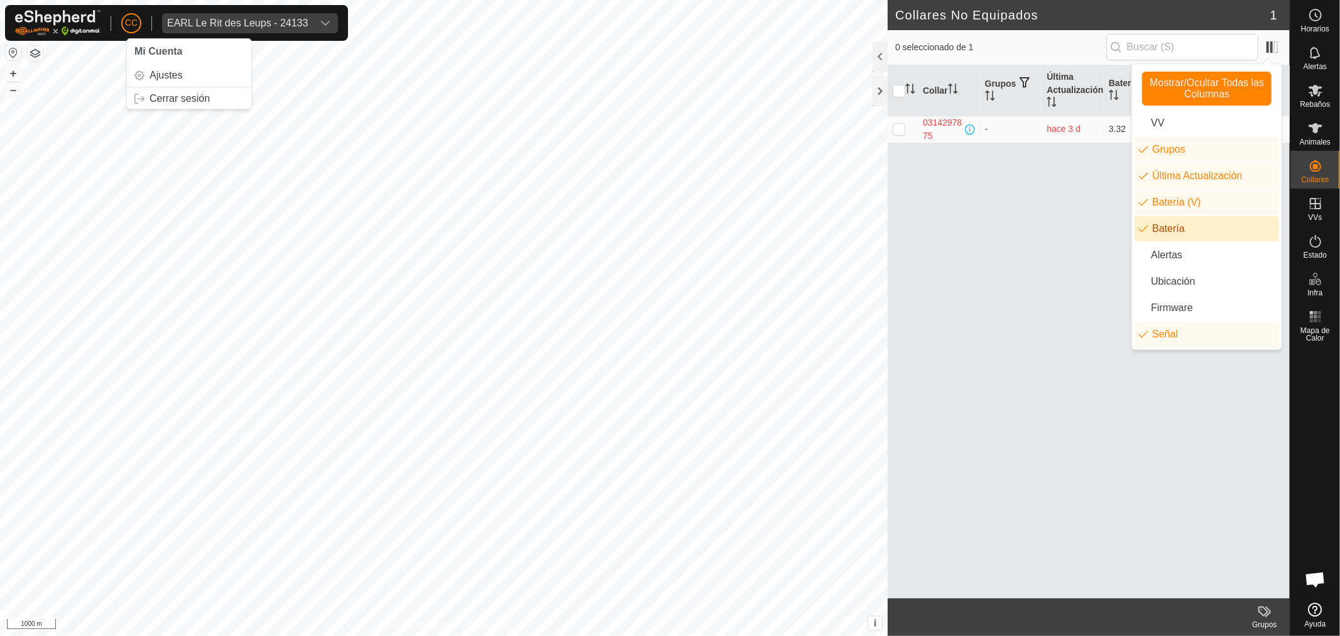
click at [129, 13] on div "CC" at bounding box center [131, 23] width 20 height 20
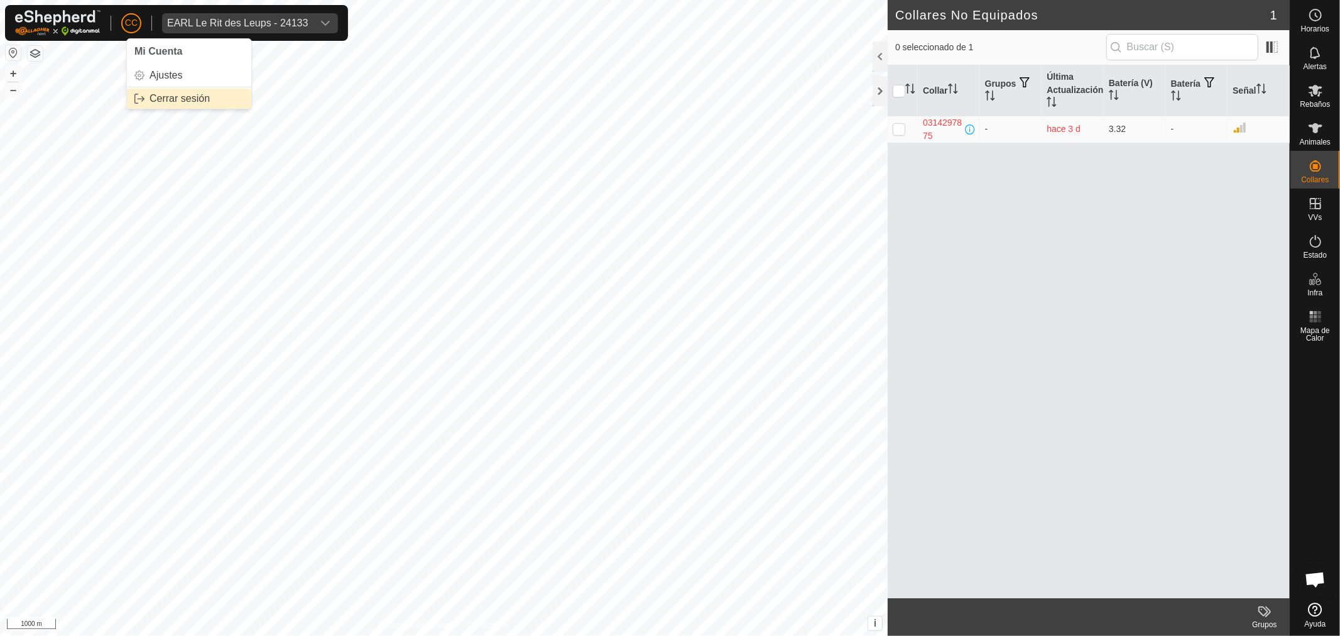
click at [198, 90] on link "Cerrar sesión" at bounding box center [189, 99] width 124 height 20
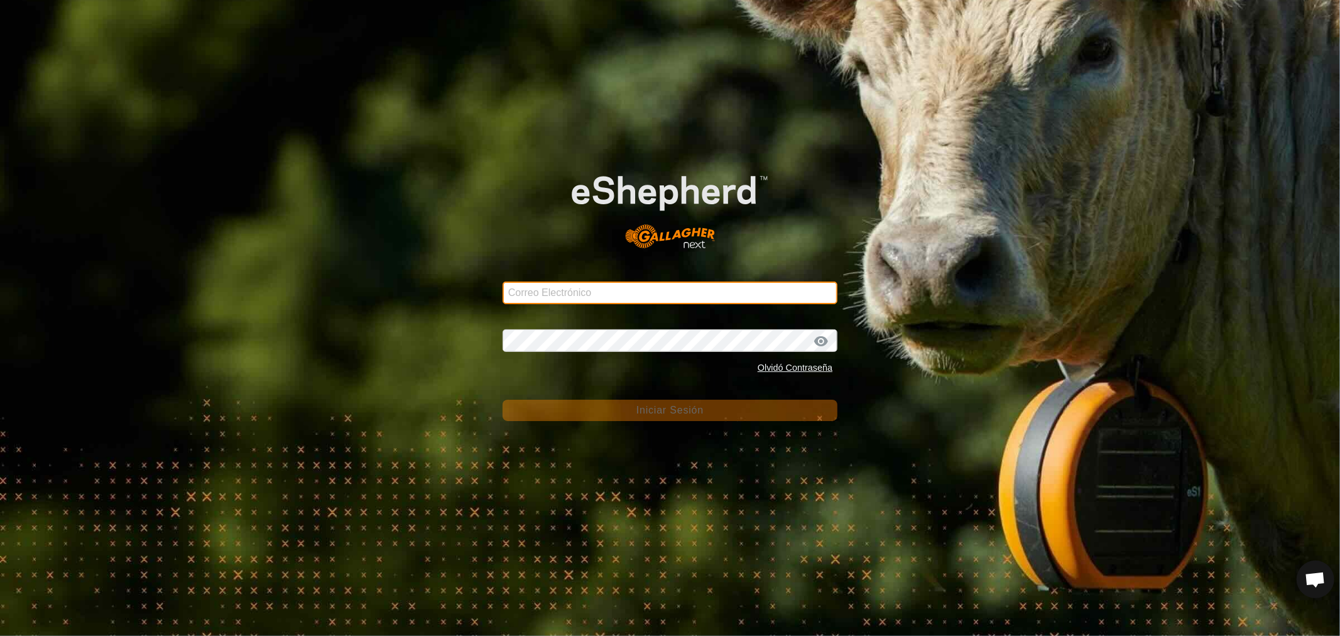
type input "[EMAIL_ADDRESS][DOMAIN_NAME]"
click at [629, 290] on input "[EMAIL_ADDRESS][DOMAIN_NAME]" at bounding box center [670, 292] width 335 height 23
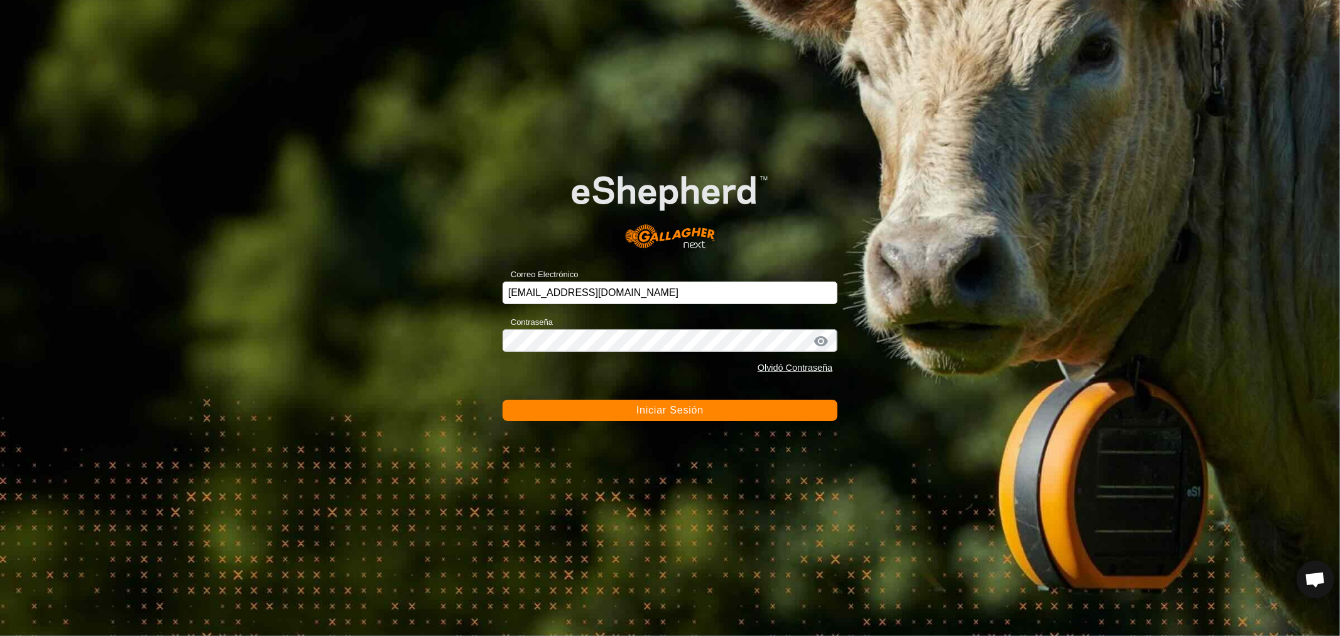
click at [624, 410] on button "Iniciar Sesión" at bounding box center [670, 409] width 335 height 21
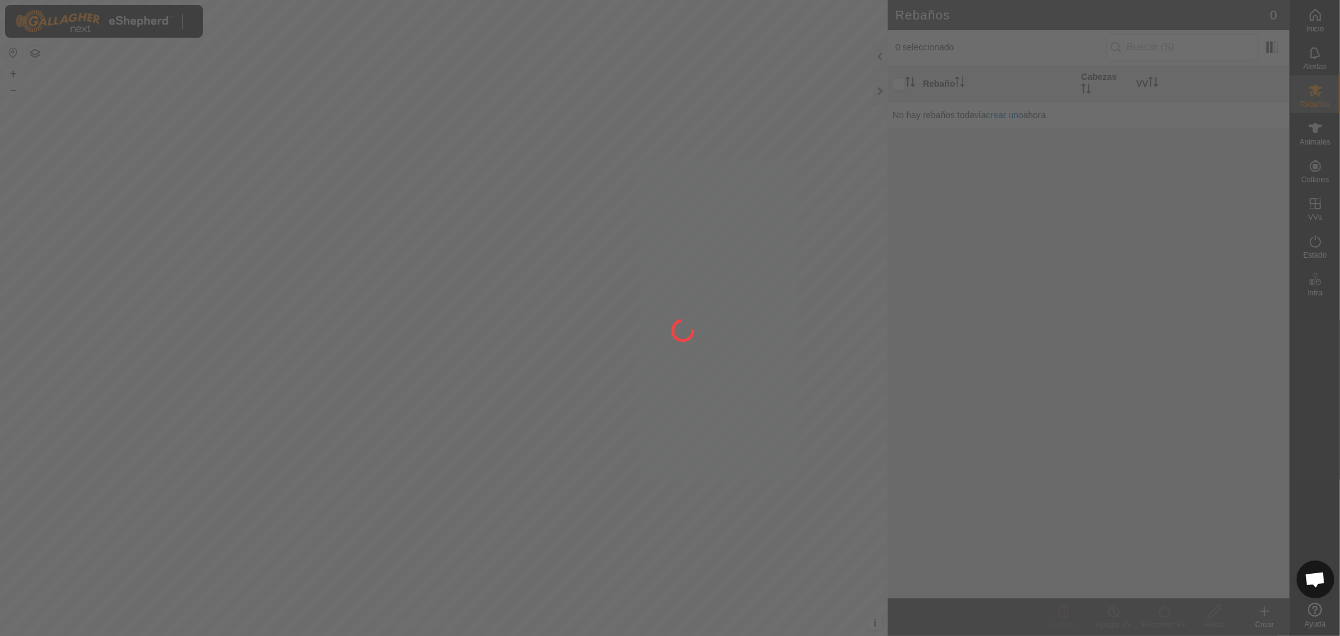
click at [193, 26] on div at bounding box center [670, 318] width 1340 height 636
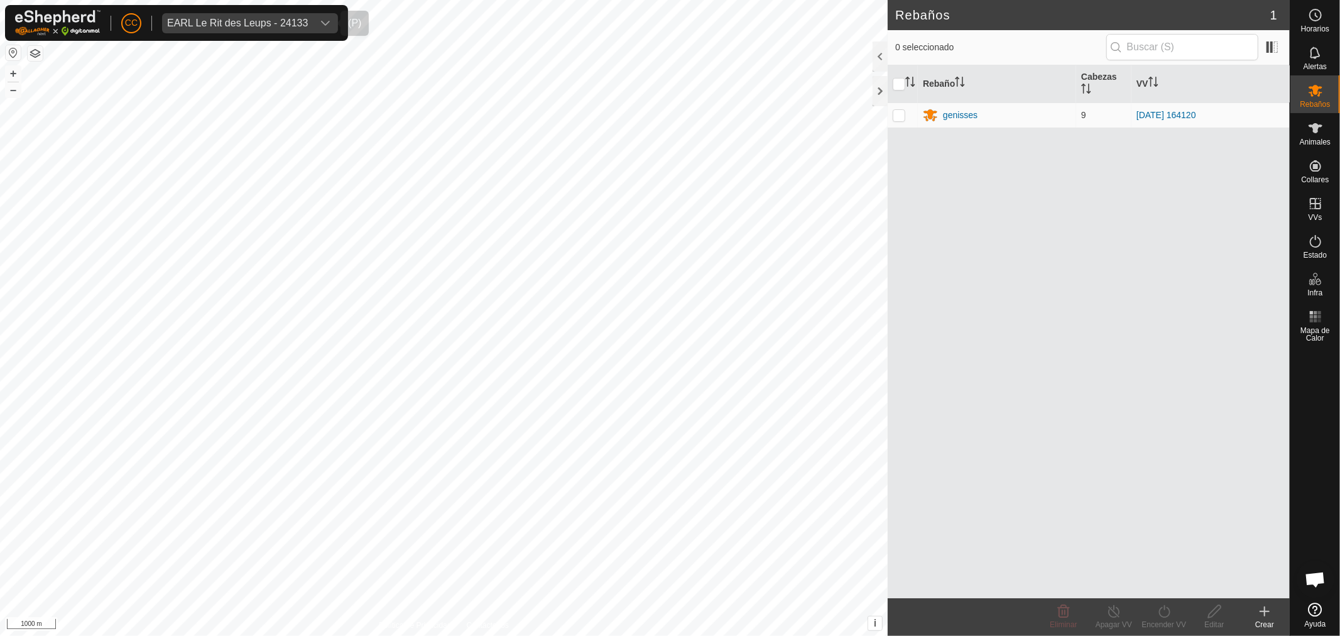
click at [224, 15] on span "EARL Le Rit des Leups - 24133" at bounding box center [237, 23] width 151 height 20
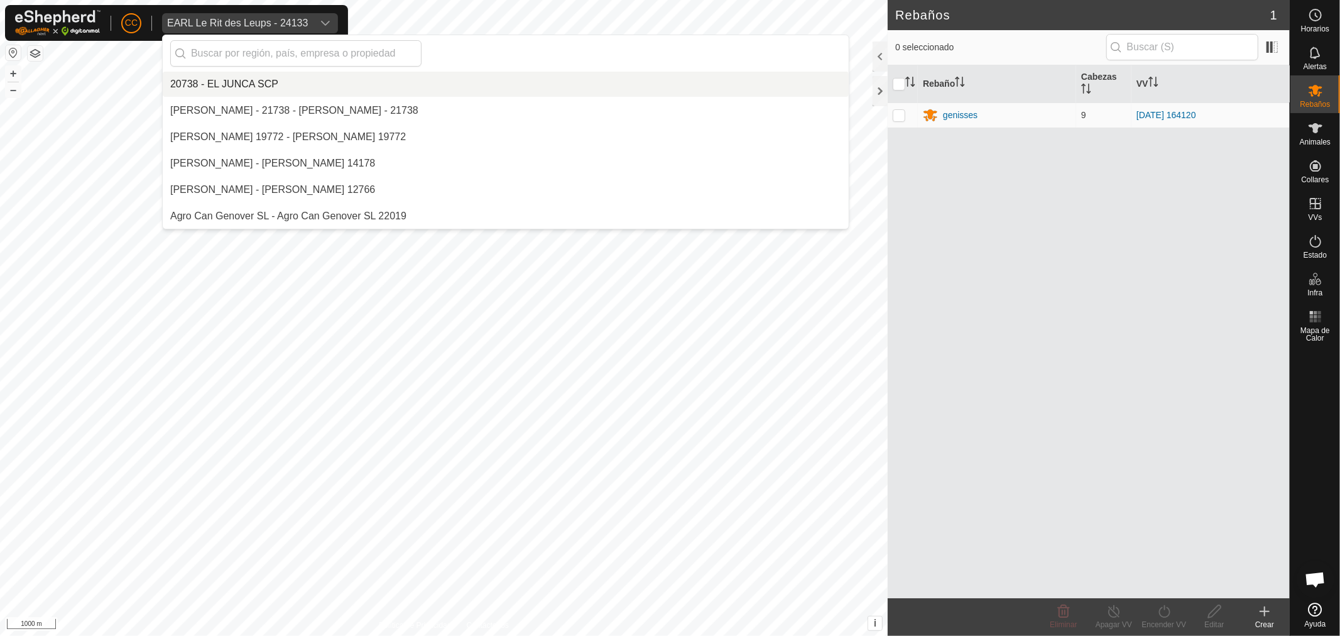
scroll to position [2558, 0]
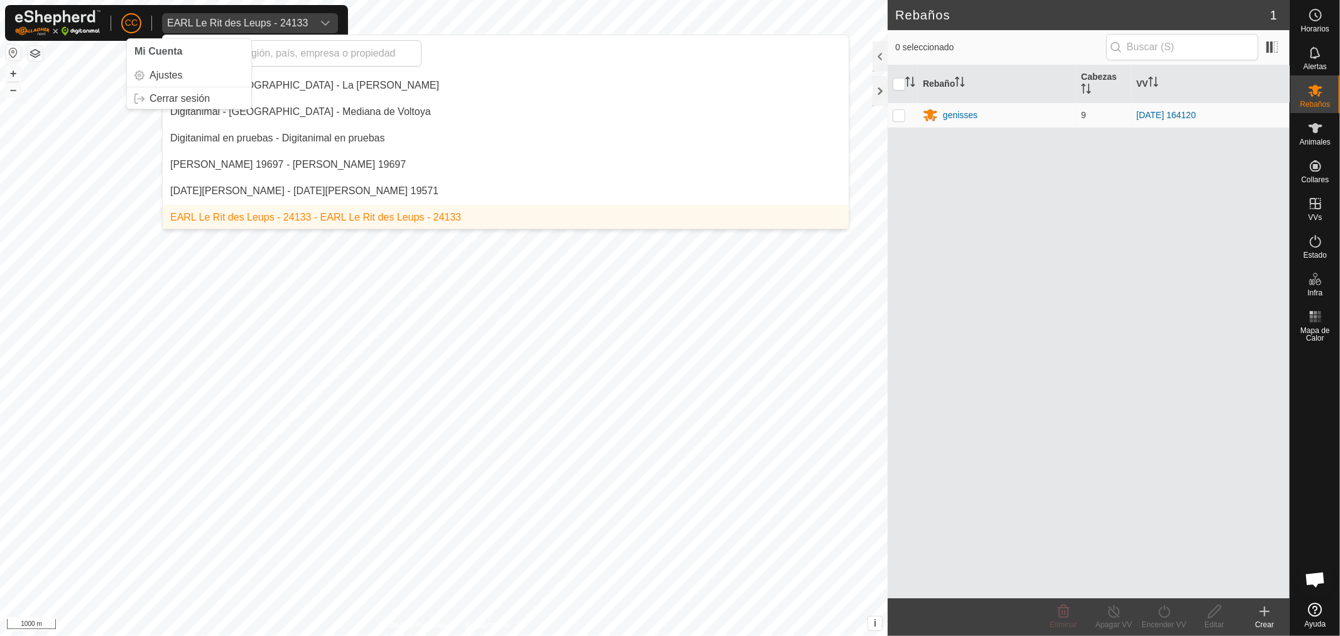
click at [133, 14] on p-avatar "CC" at bounding box center [131, 23] width 20 height 20
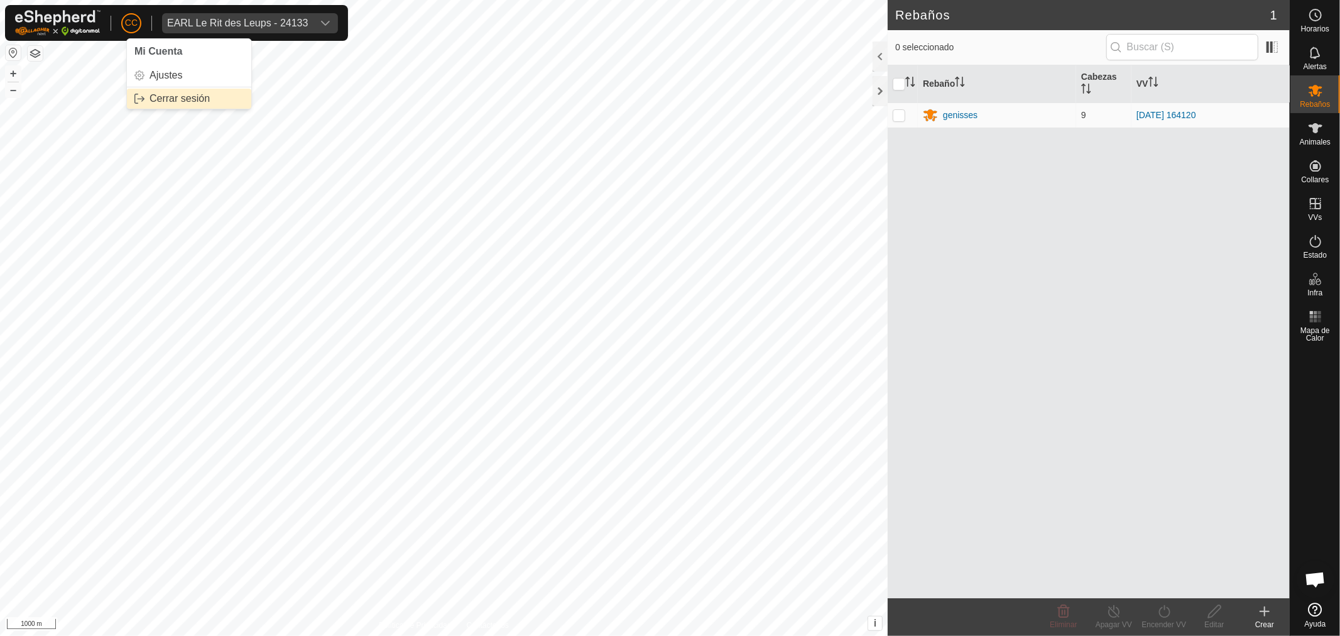
click at [173, 102] on link "Cerrar sesión" at bounding box center [189, 99] width 124 height 20
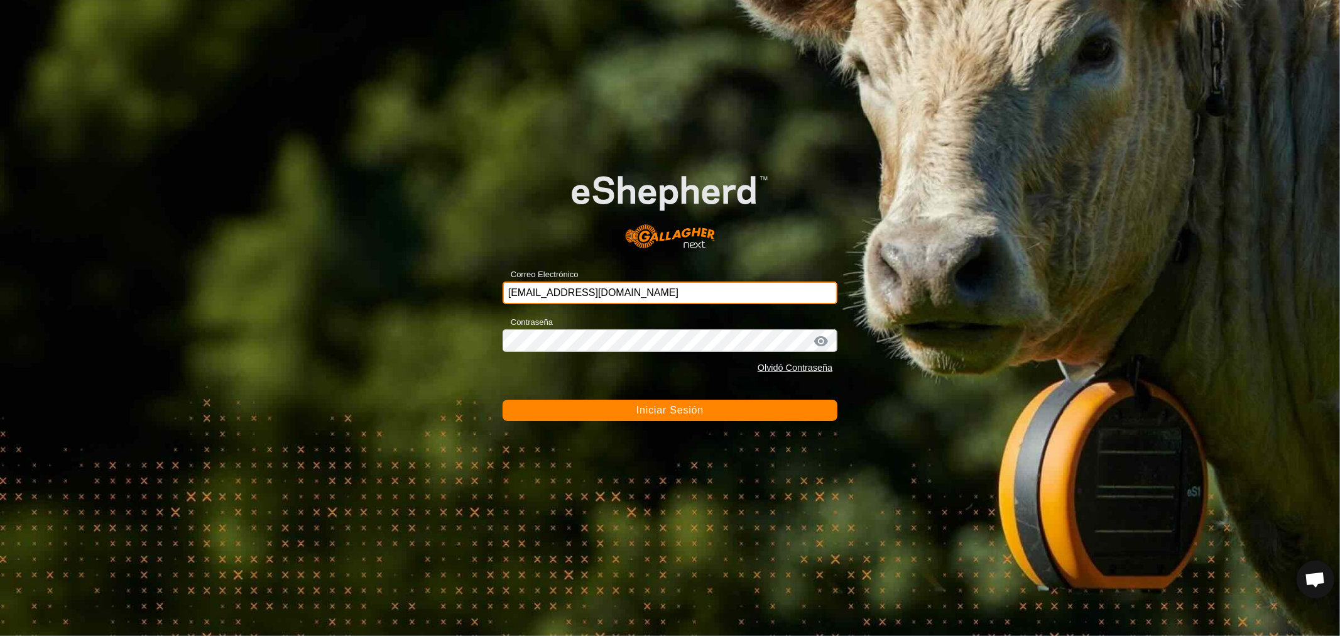
click at [616, 293] on input "[EMAIL_ADDRESS][DOMAIN_NAME]" at bounding box center [670, 292] width 335 height 23
type input "[EMAIL_ADDRESS][DOMAIN_NAME]"
click at [647, 410] on span "Iniciar Sesión" at bounding box center [669, 410] width 67 height 11
